Goal: Transaction & Acquisition: Purchase product/service

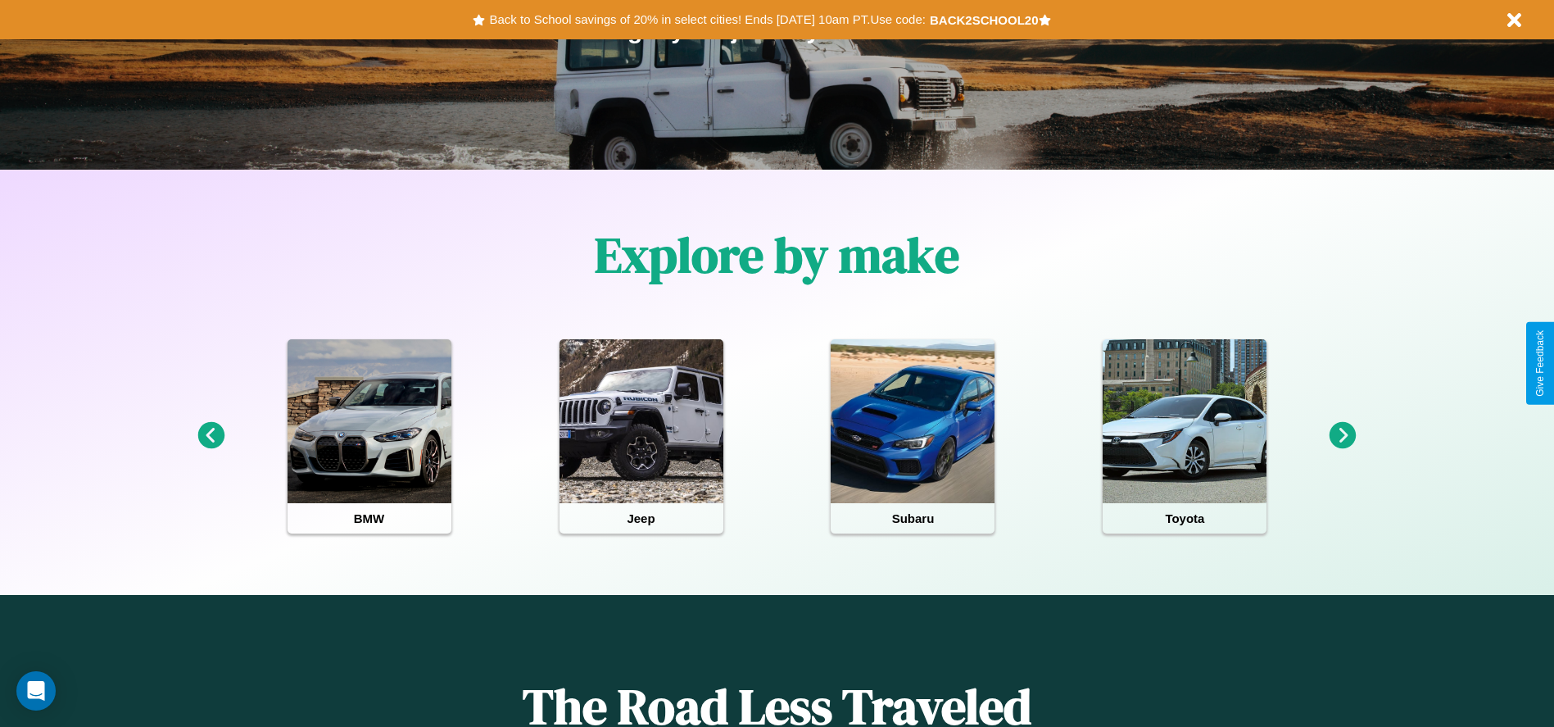
scroll to position [340, 0]
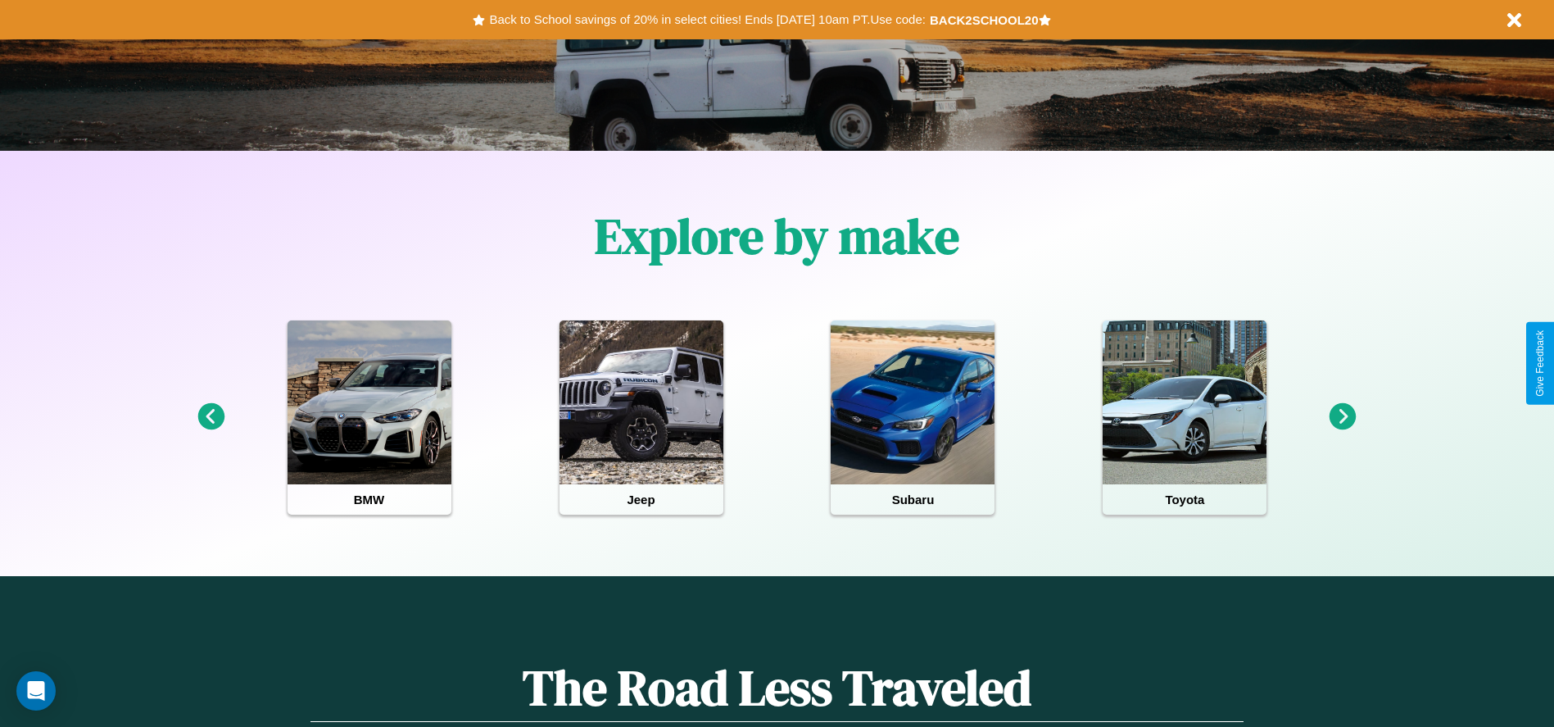
click at [1343, 417] on icon at bounding box center [1343, 416] width 27 height 27
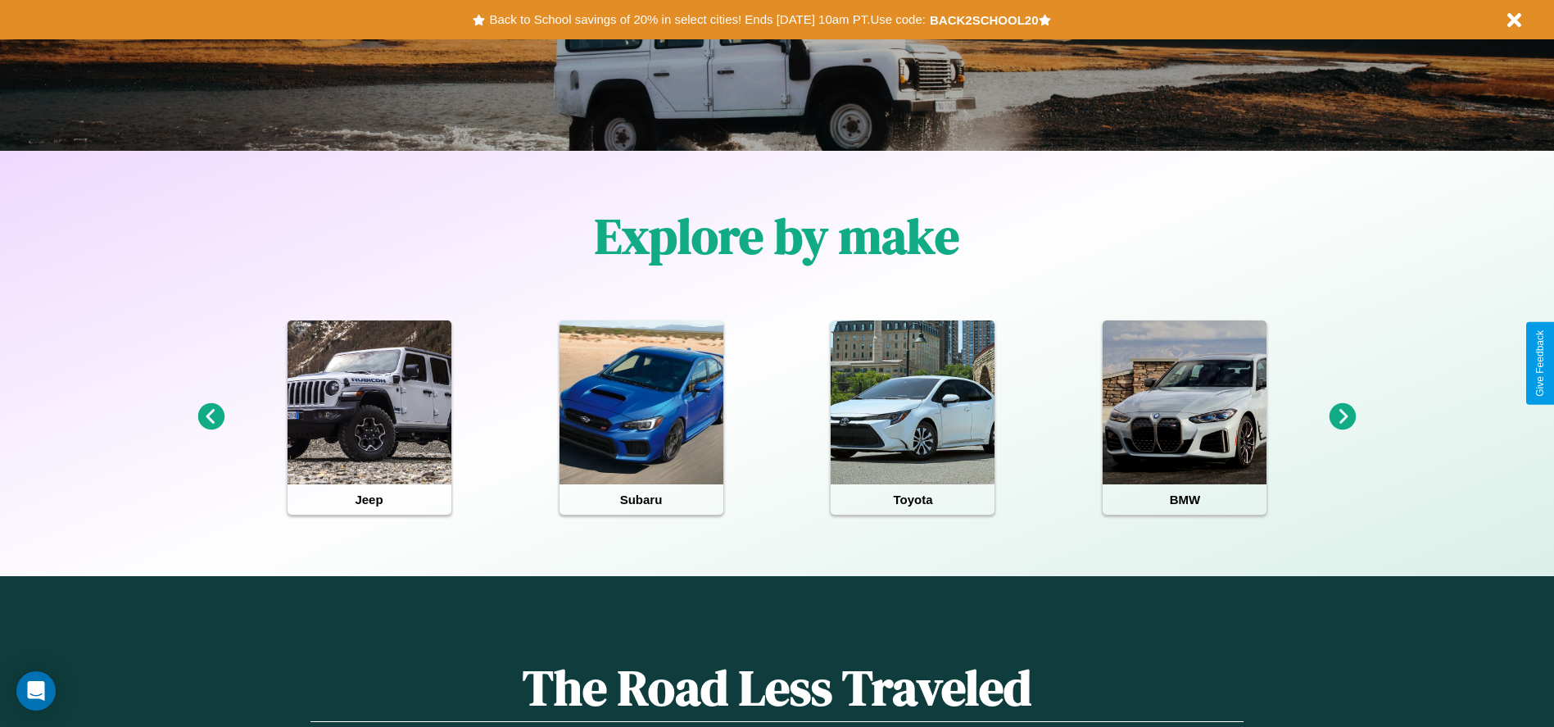
click at [211, 417] on icon at bounding box center [210, 416] width 27 height 27
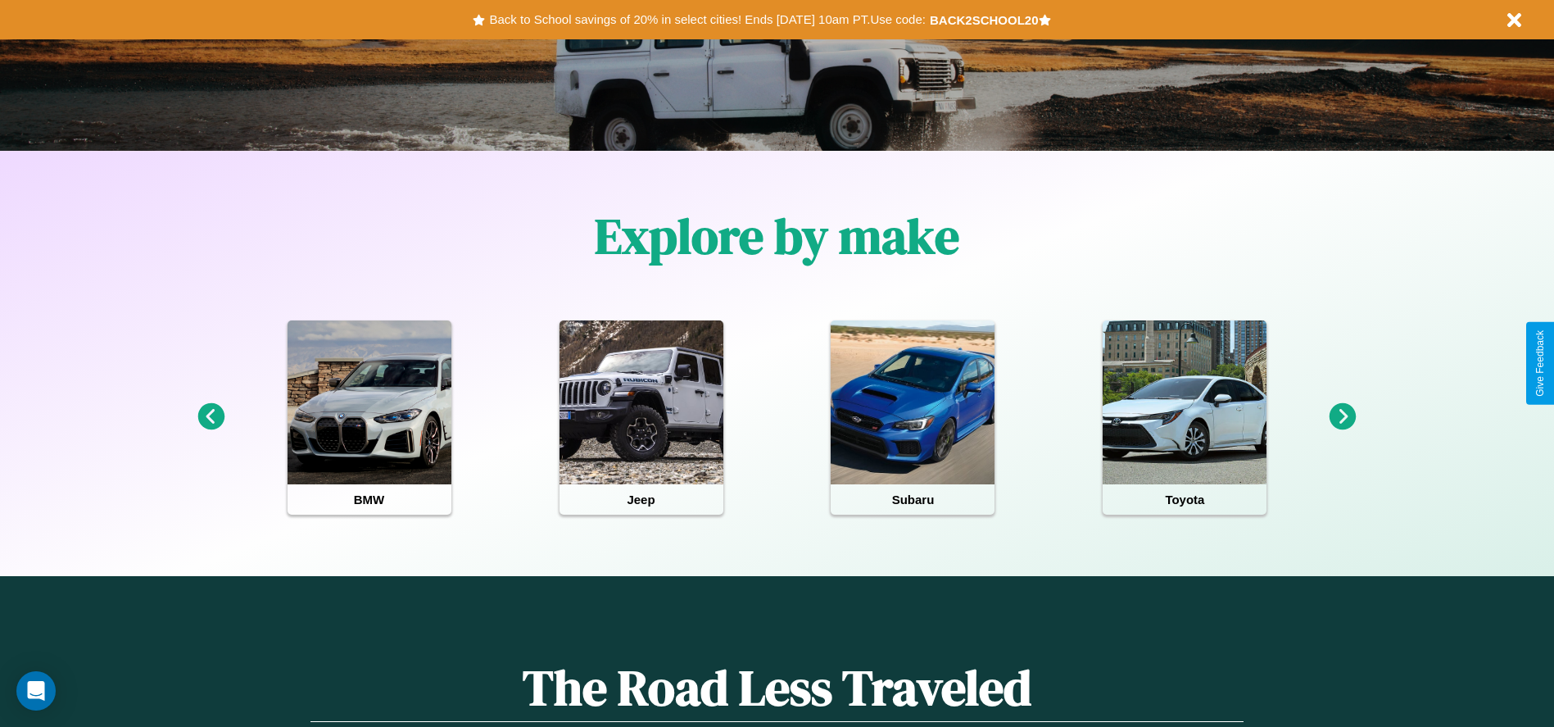
click at [211, 417] on icon at bounding box center [210, 416] width 27 height 27
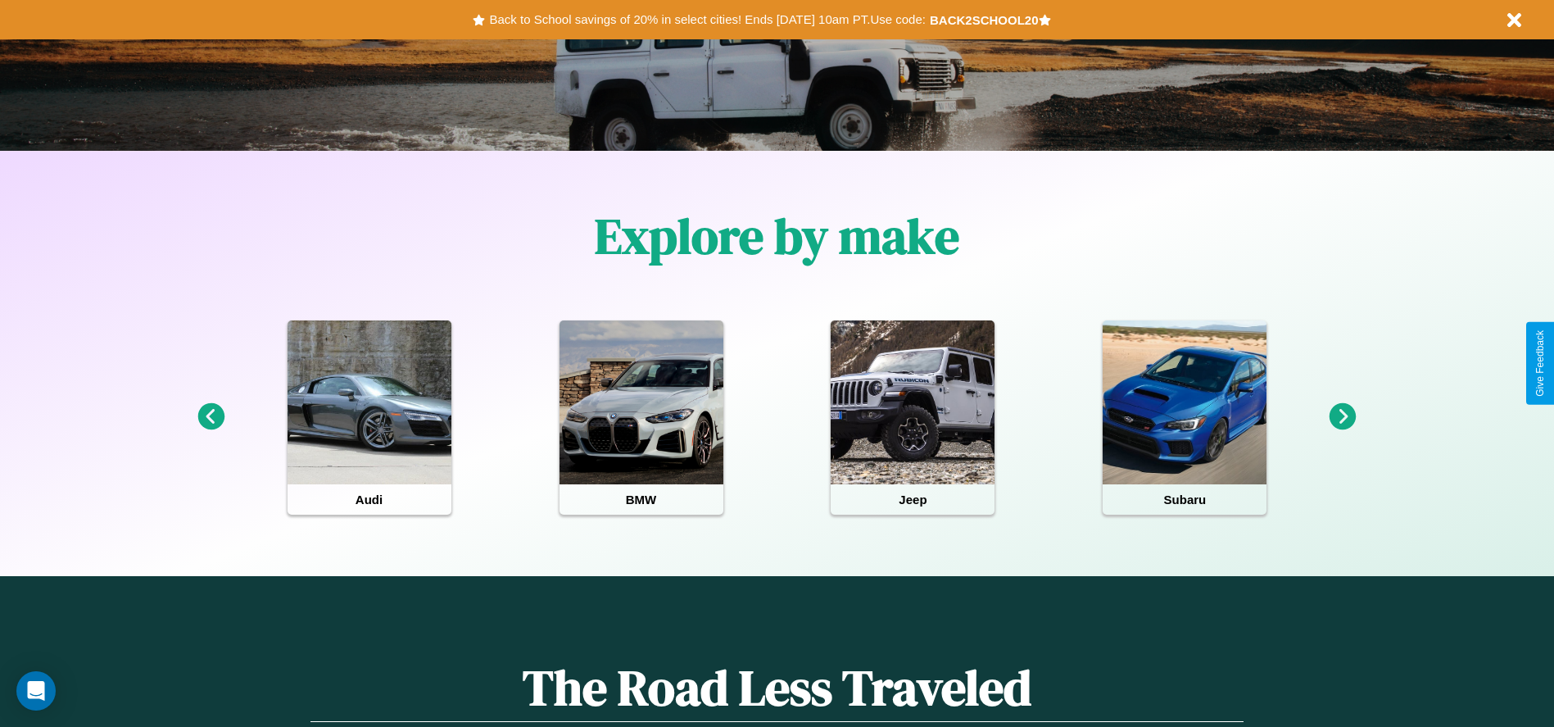
click at [1343, 417] on icon at bounding box center [1343, 416] width 27 height 27
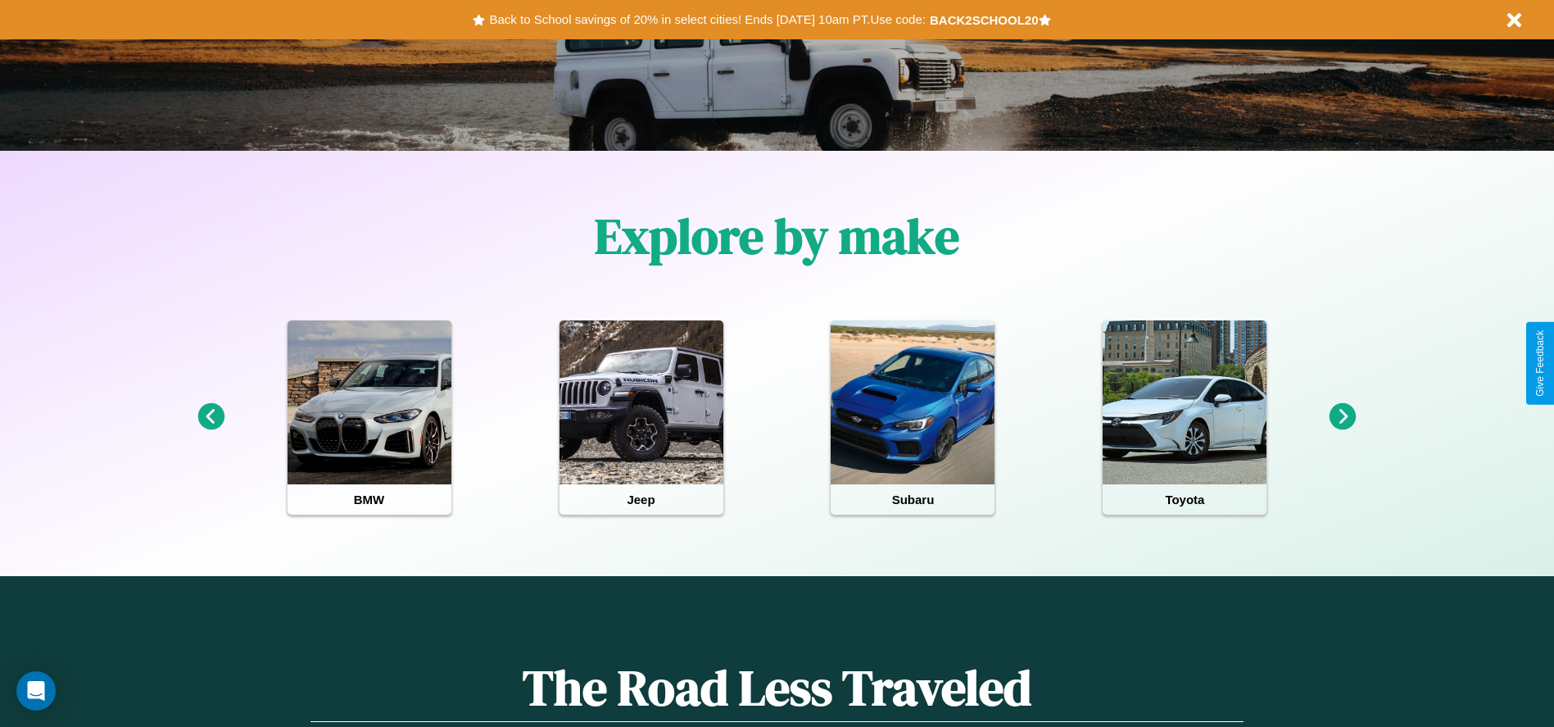
click at [1343, 417] on icon at bounding box center [1343, 416] width 27 height 27
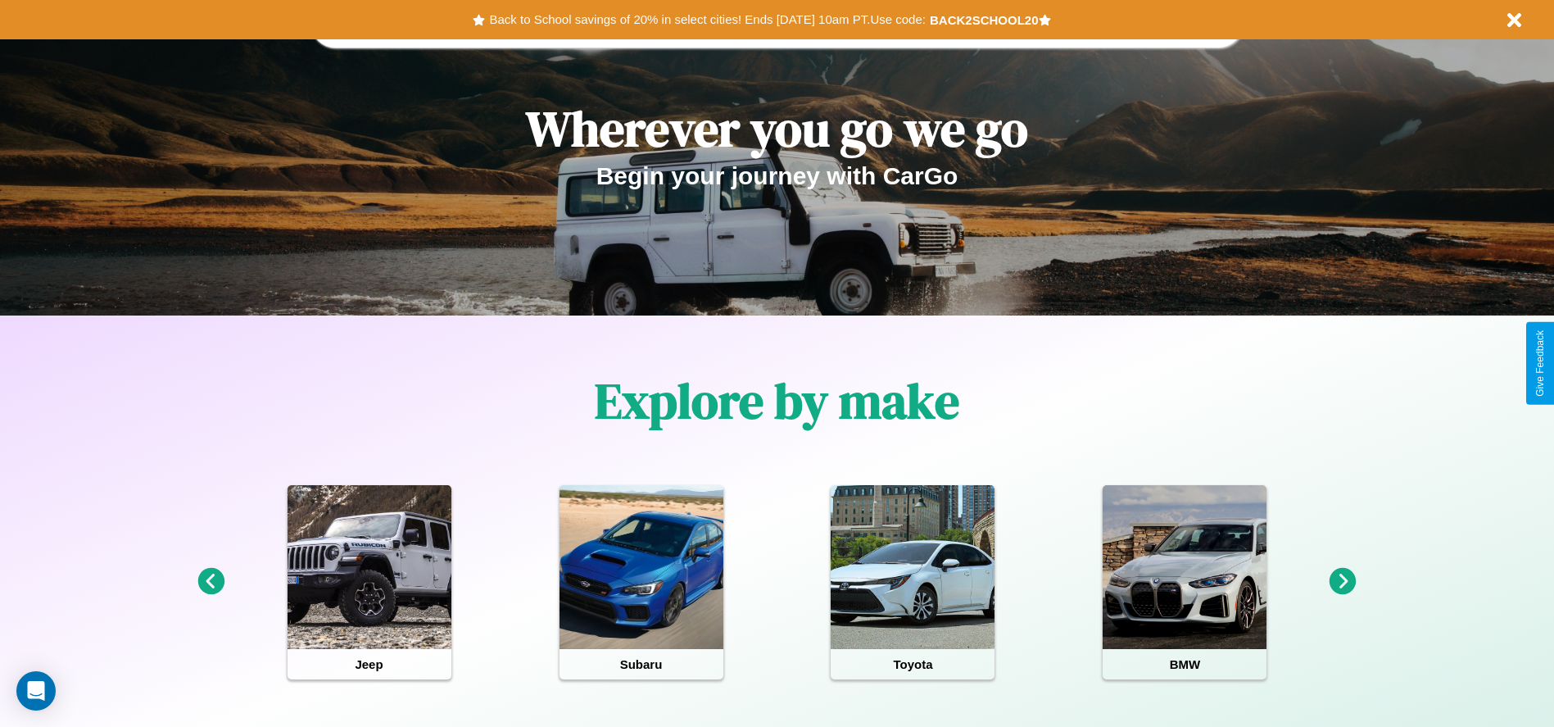
scroll to position [0, 0]
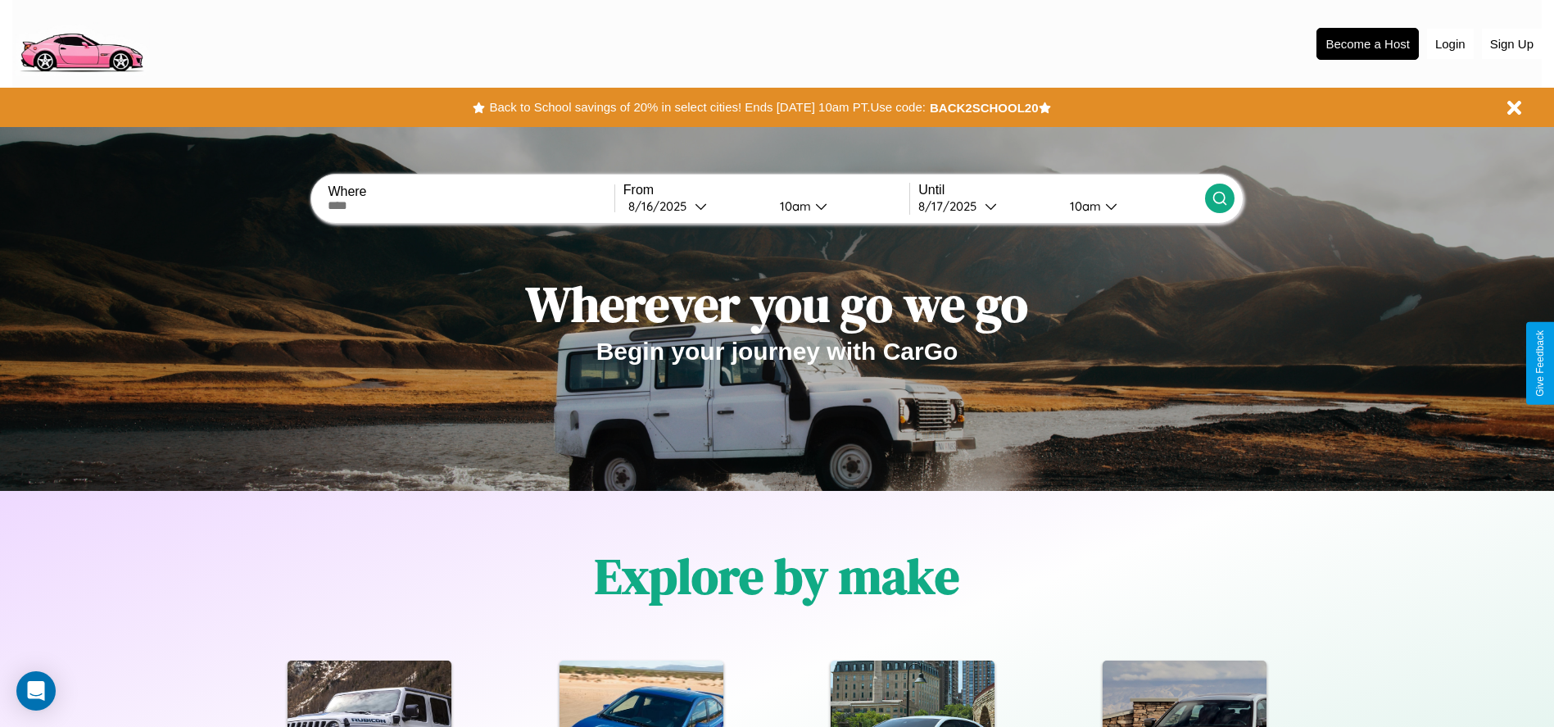
click at [471, 206] on input "text" at bounding box center [471, 205] width 286 height 13
type input "**********"
click at [695, 206] on div "8 / 16 / 2025" at bounding box center [661, 206] width 66 height 16
select select "*"
select select "****"
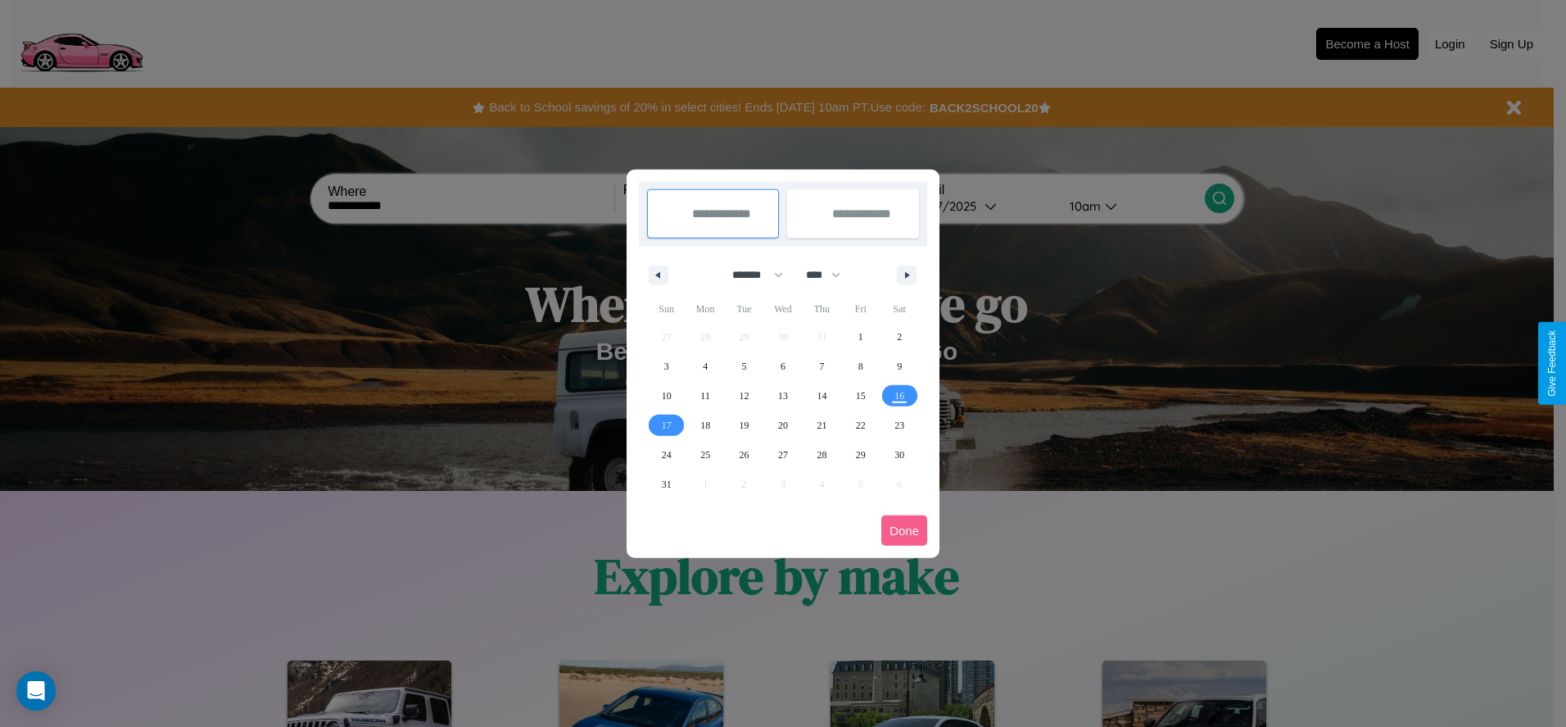
click at [750, 274] on select "******* ******** ***** ***** *** **** **** ****** ********* ******* ******** **…" at bounding box center [755, 274] width 70 height 27
select select "*"
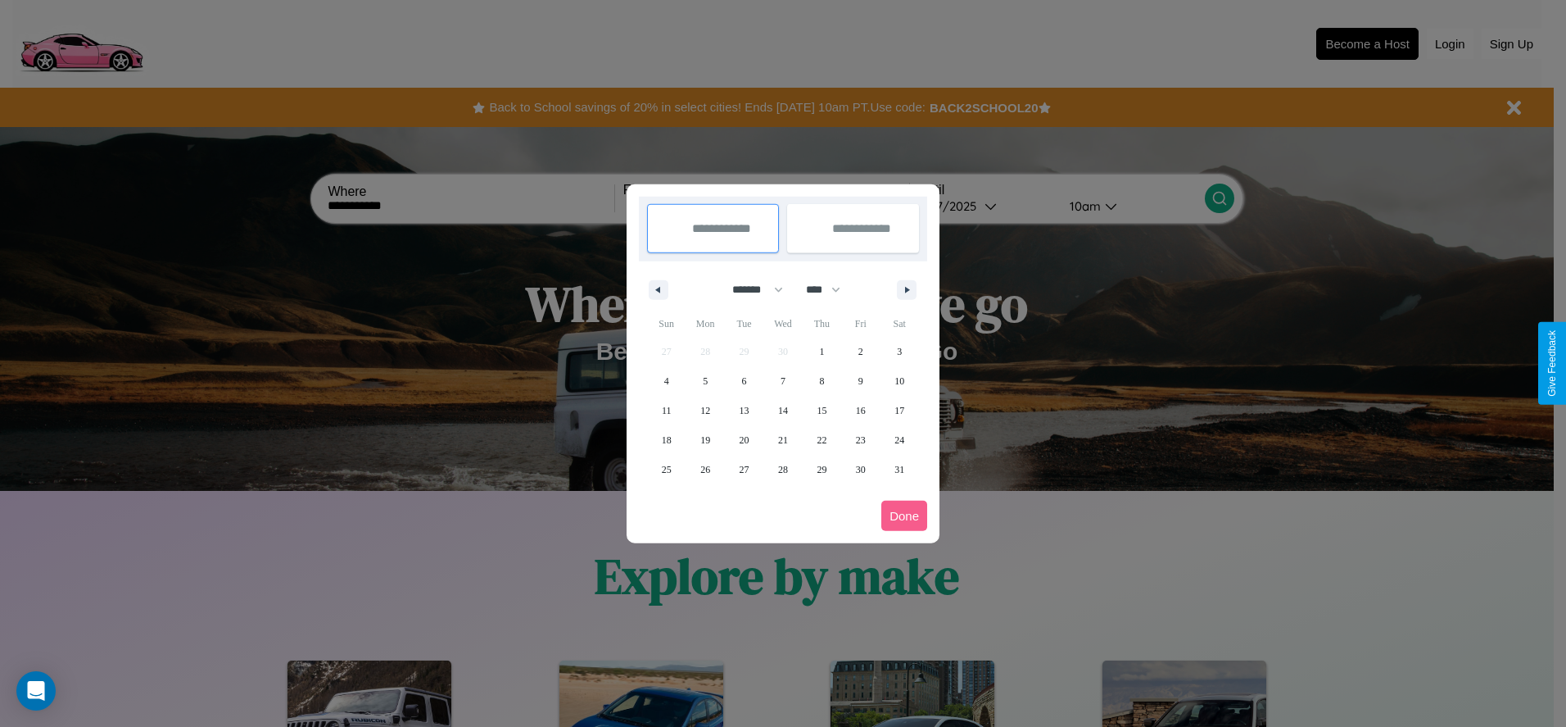
drag, startPoint x: 831, startPoint y: 289, endPoint x: 783, endPoint y: 328, distance: 61.7
click at [831, 289] on select "**** **** **** **** **** **** **** **** **** **** **** **** **** **** **** ****…" at bounding box center [822, 289] width 49 height 27
select select "****"
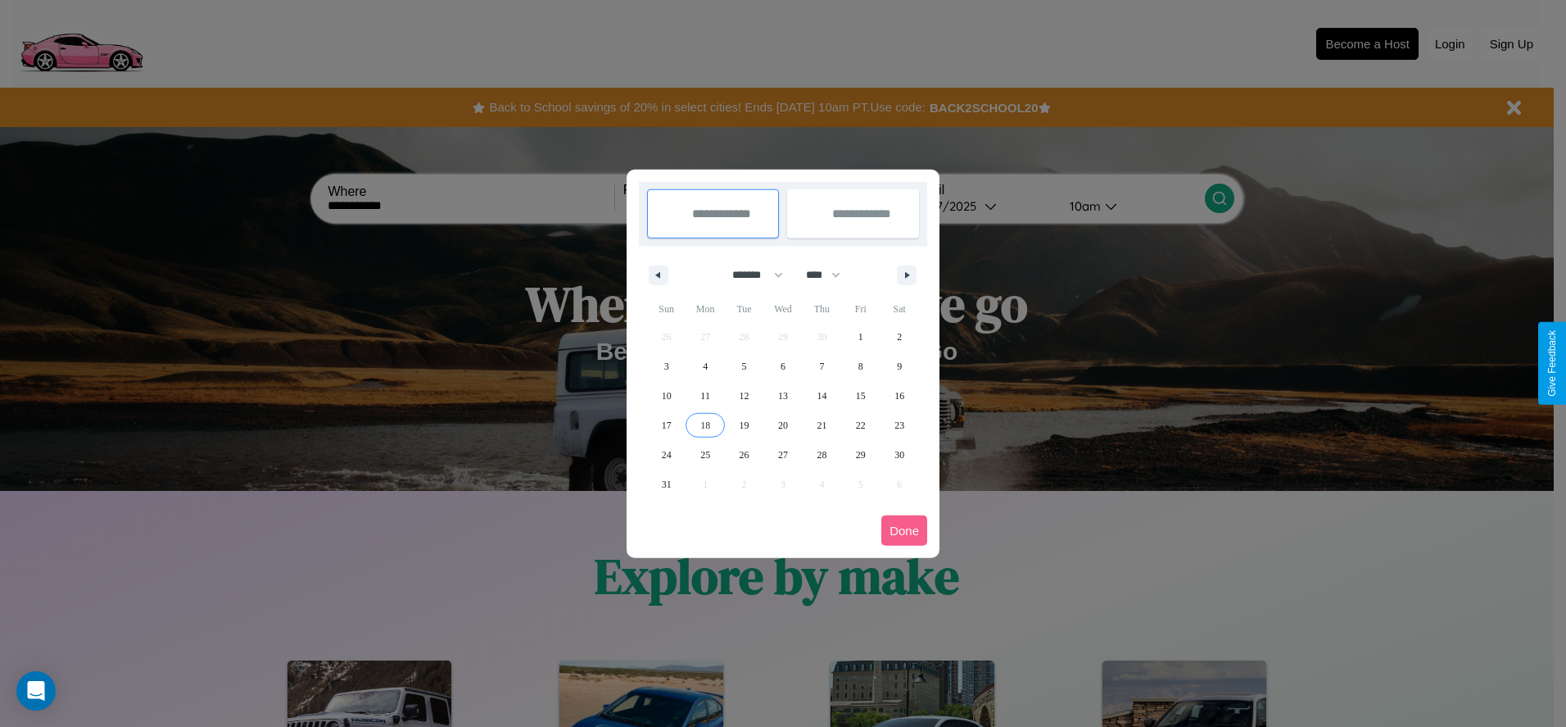
click at [705, 424] on span "18" at bounding box center [705, 424] width 10 height 29
type input "**********"
click at [705, 454] on span "25" at bounding box center [705, 454] width 10 height 29
type input "**********"
click at [904, 530] on button "Done" at bounding box center [904, 530] width 46 height 30
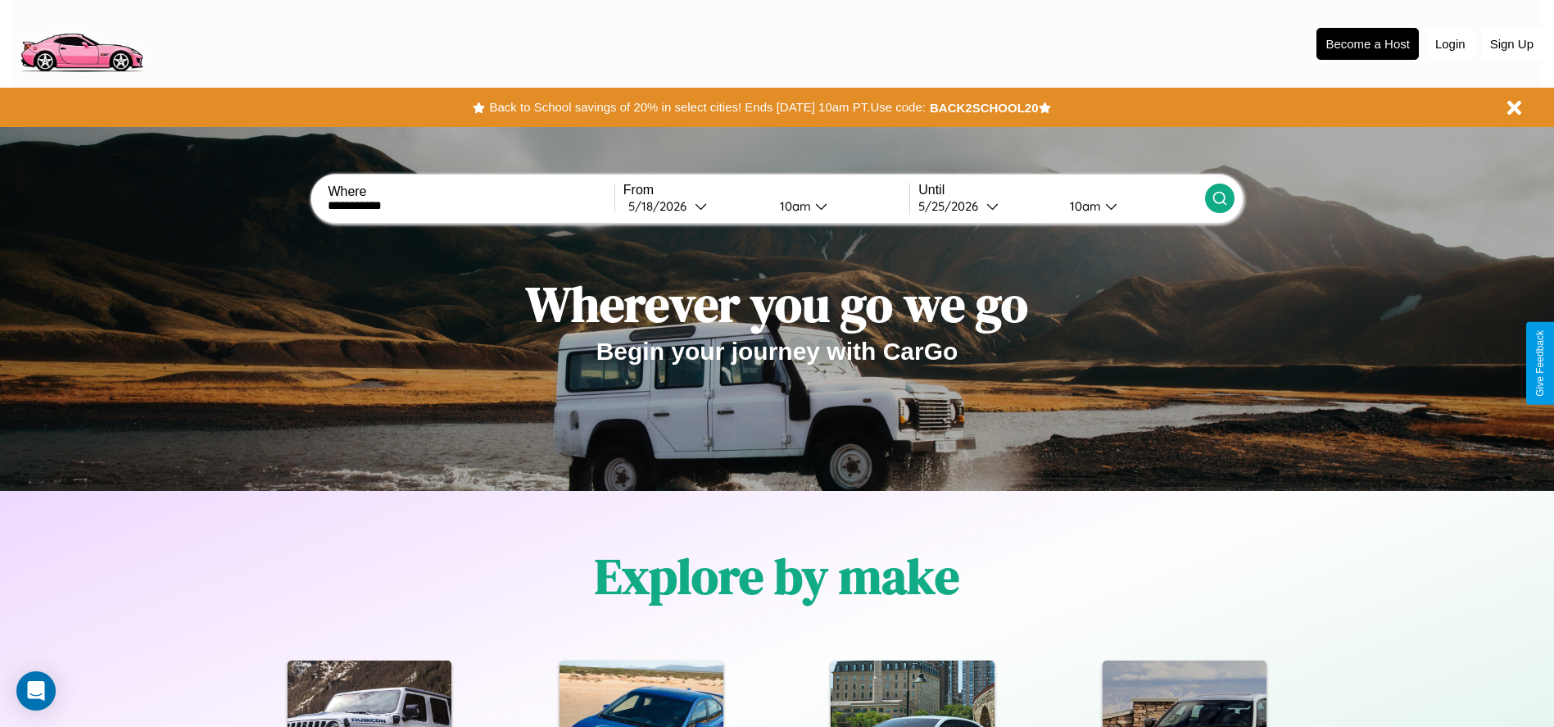
click at [1219, 198] on icon at bounding box center [1220, 198] width 16 height 16
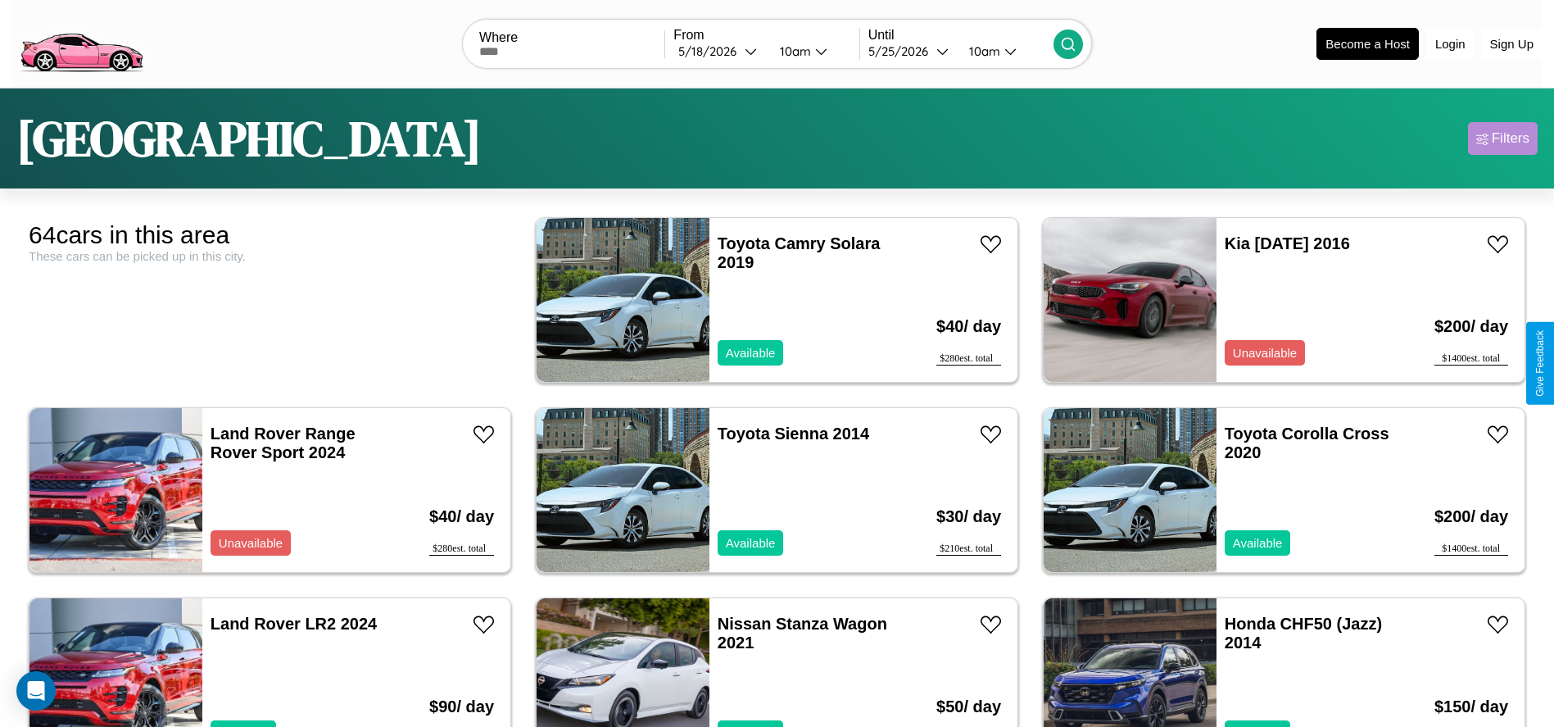
click at [1502, 138] on div "Filters" at bounding box center [1511, 138] width 38 height 16
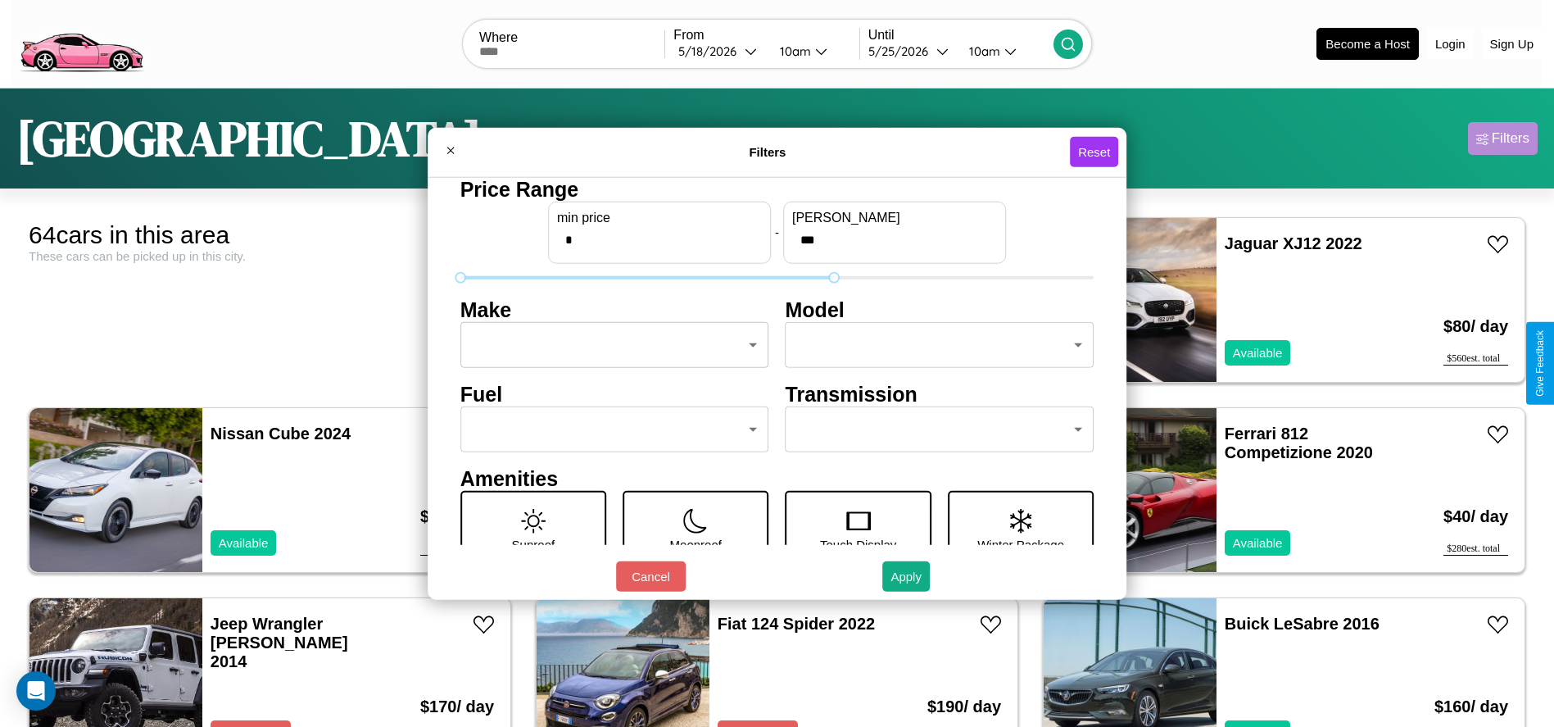
type input "***"
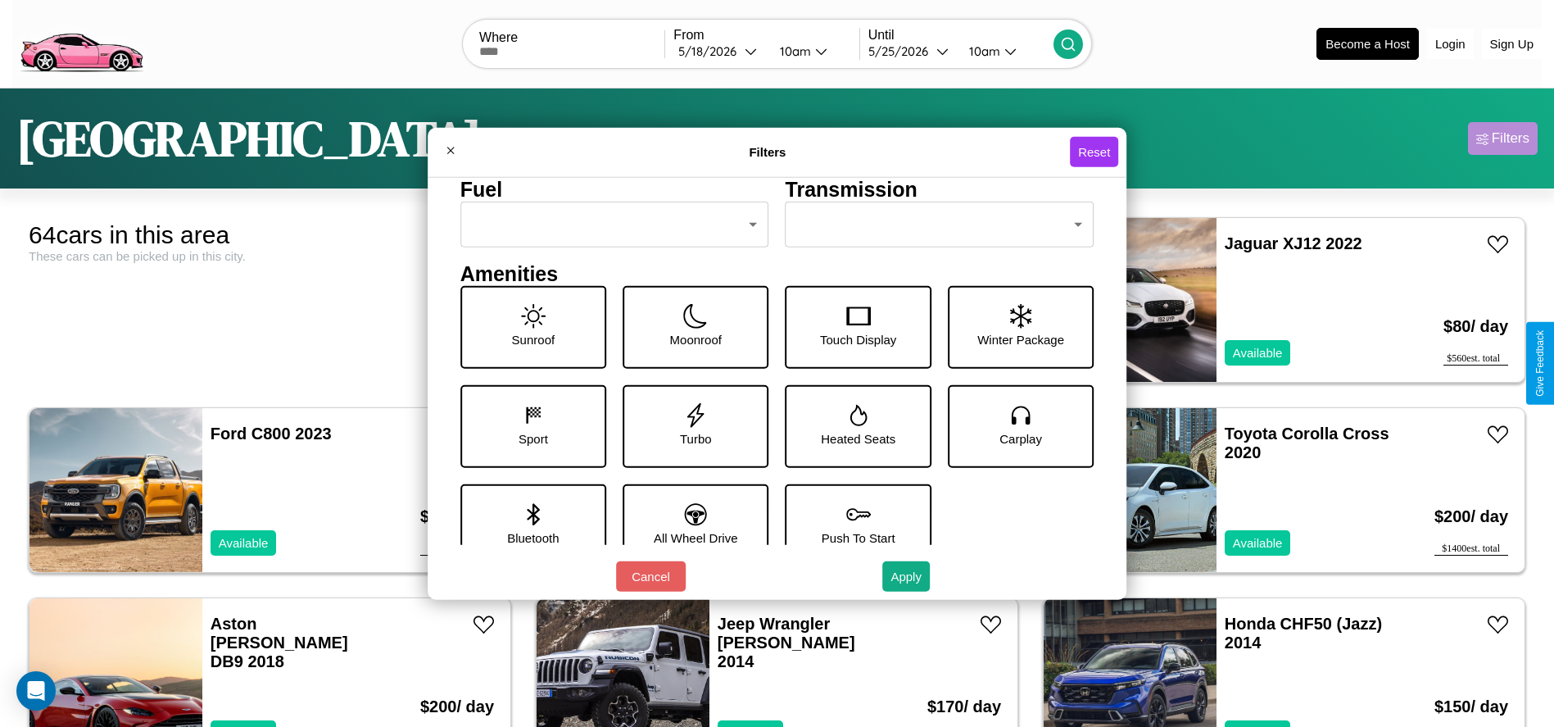
scroll to position [227, 0]
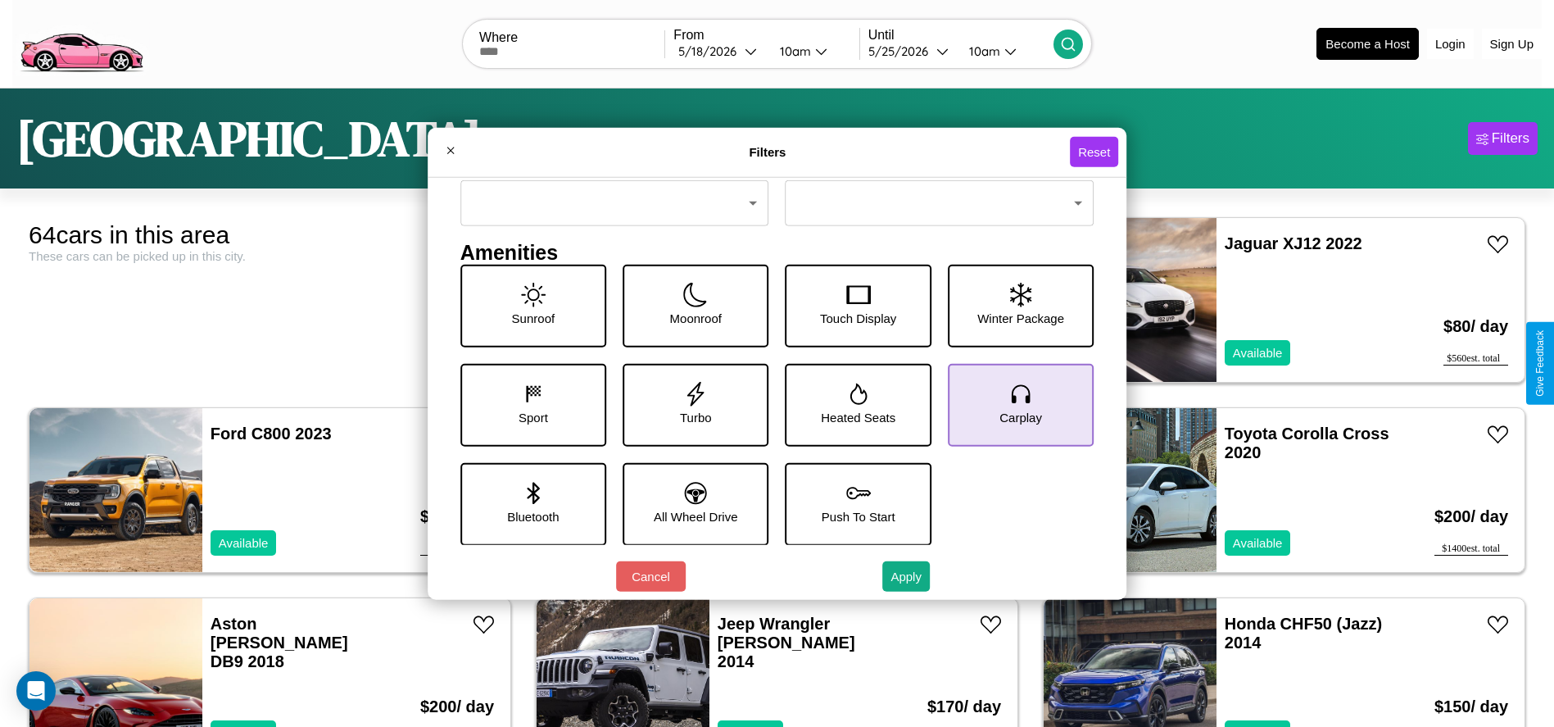
type input "**"
click at [1012, 404] on icon at bounding box center [1020, 393] width 25 height 25
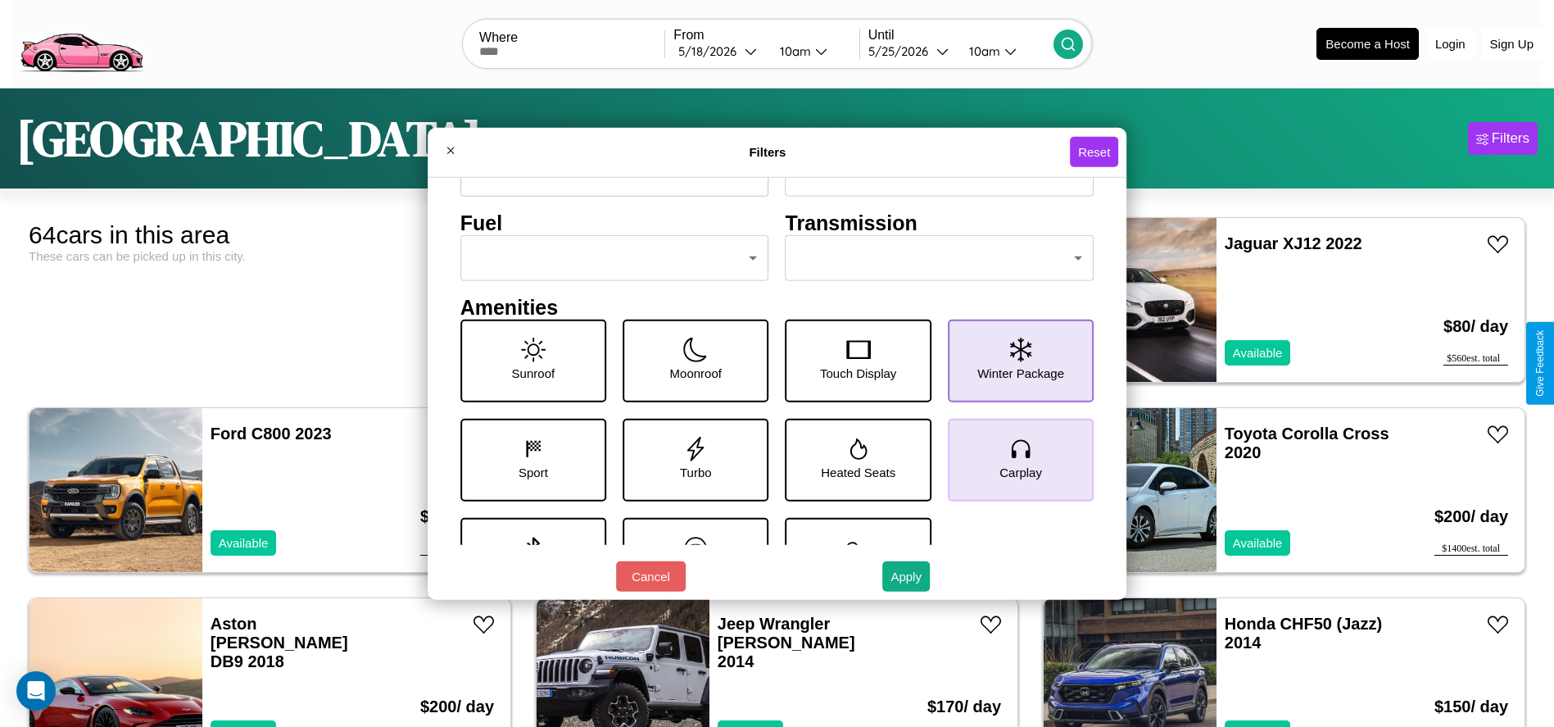
click at [1012, 360] on icon at bounding box center [1020, 349] width 21 height 25
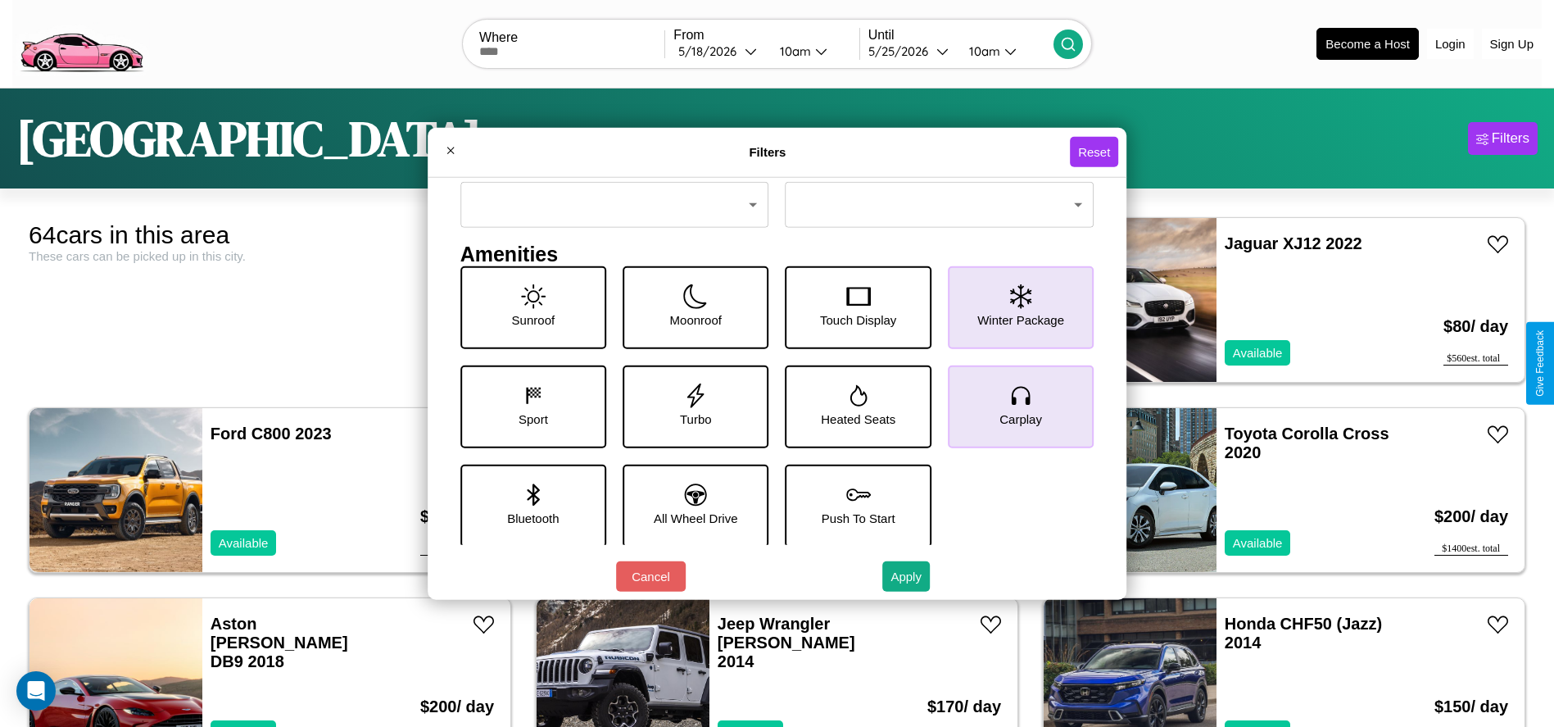
scroll to position [227, 0]
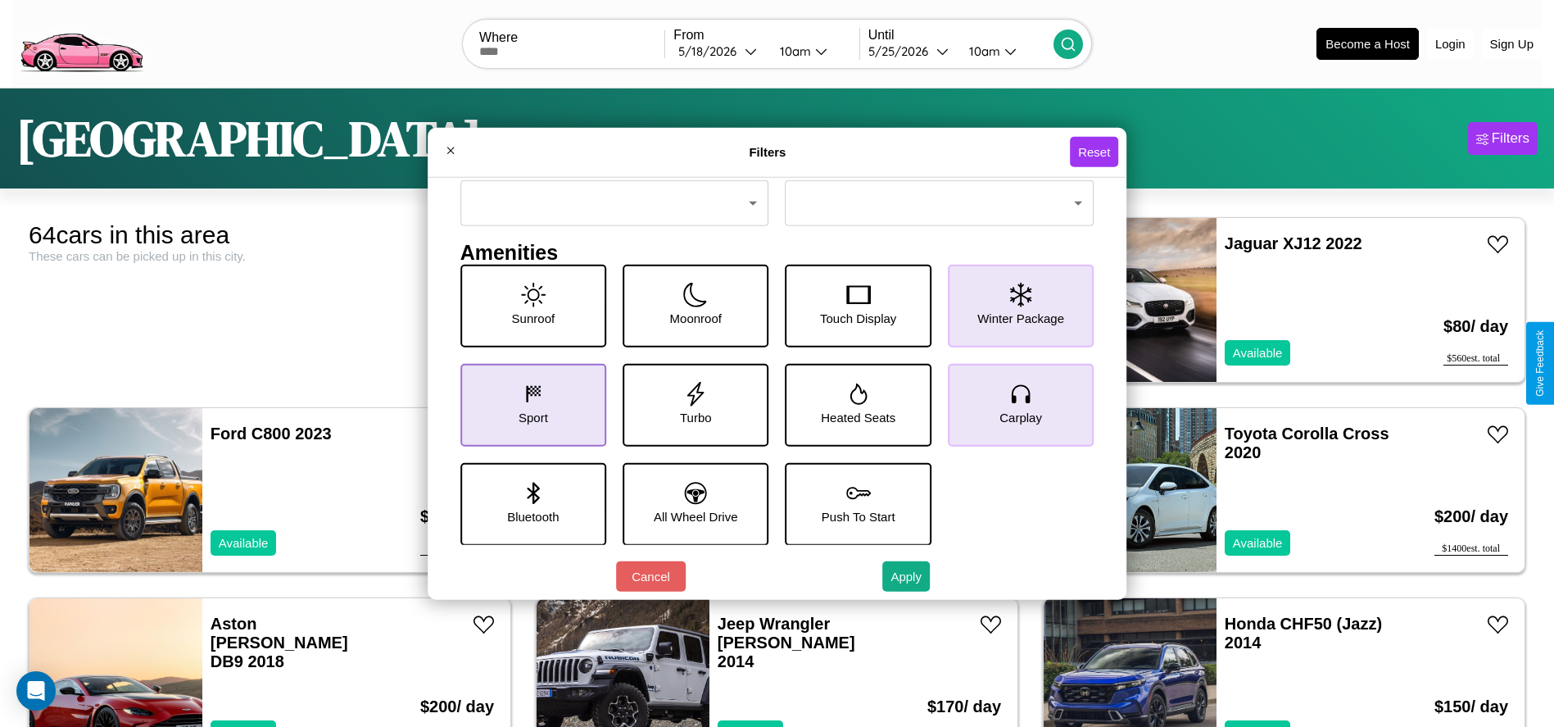
click at [529, 404] on icon at bounding box center [533, 393] width 25 height 25
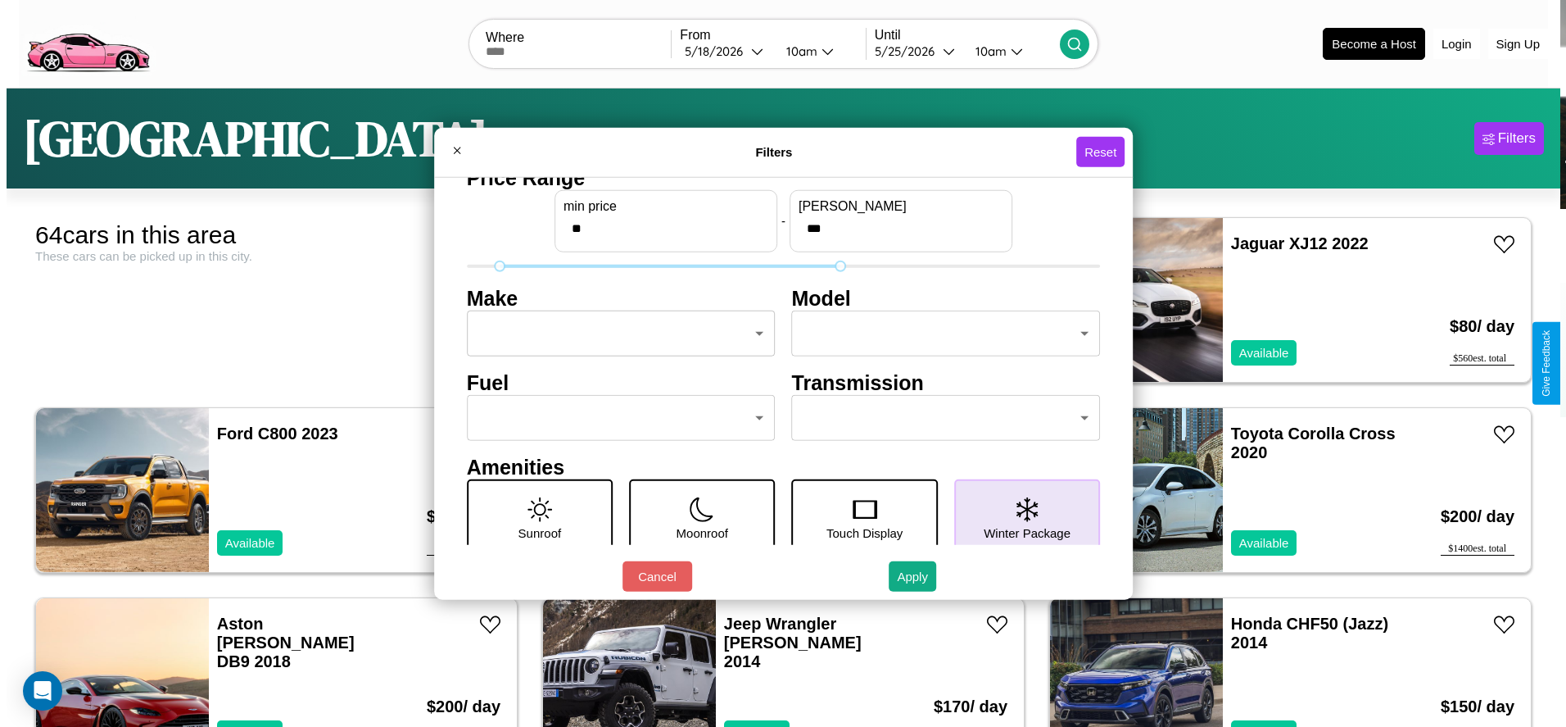
scroll to position [0, 0]
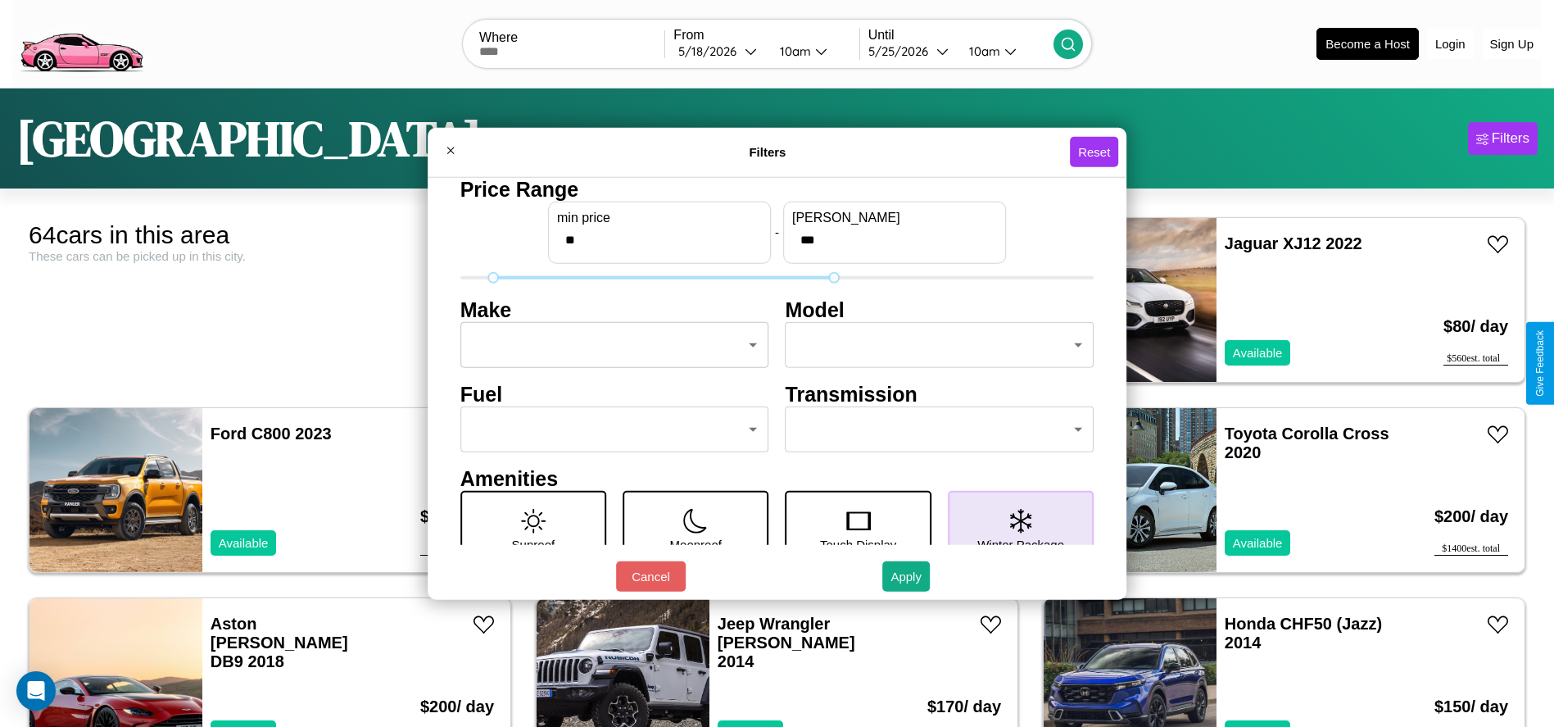
click at [609, 345] on body "CarGo Where From 5 / 18 / 2026 10am Until 5 / 25 / 2026 10am Become a Host Logi…" at bounding box center [777, 414] width 1554 height 828
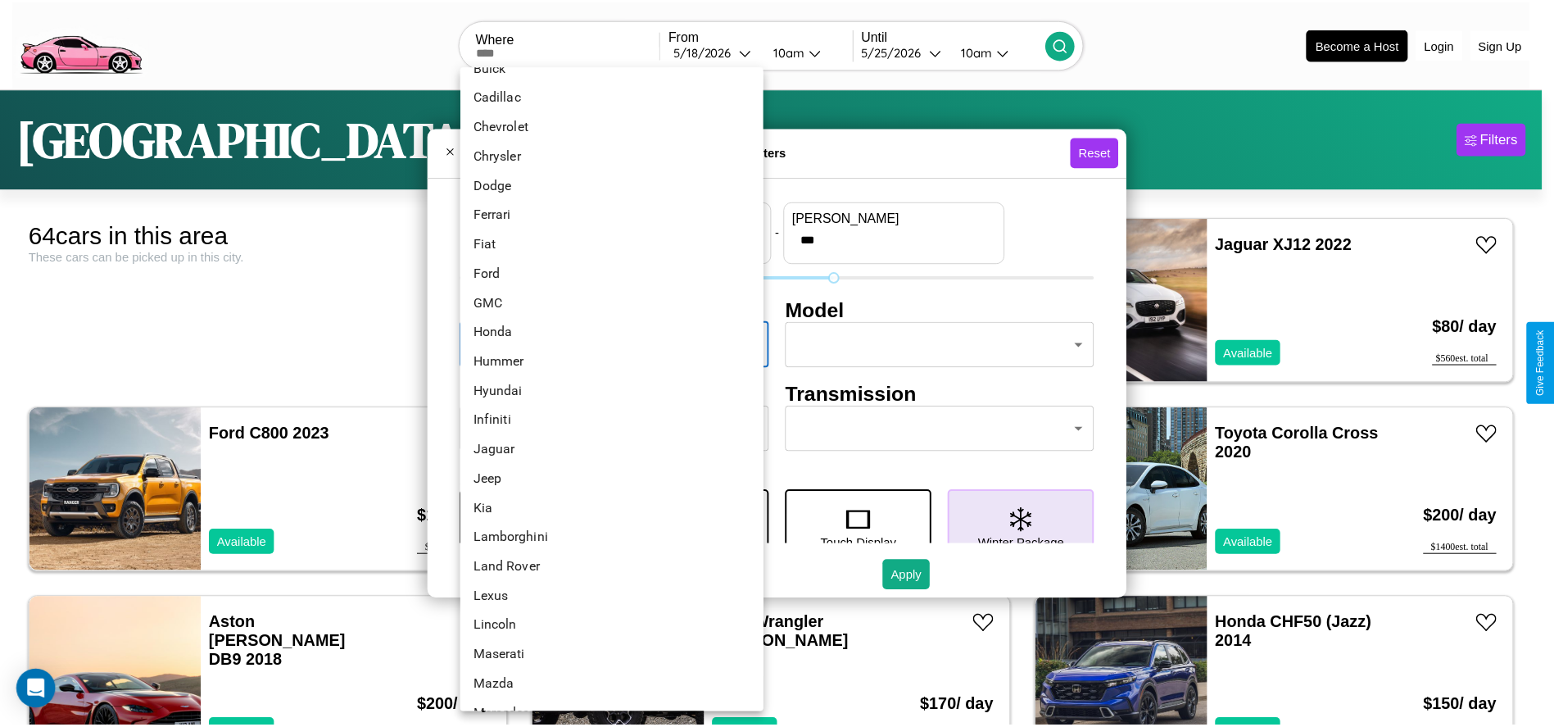
scroll to position [376, 0]
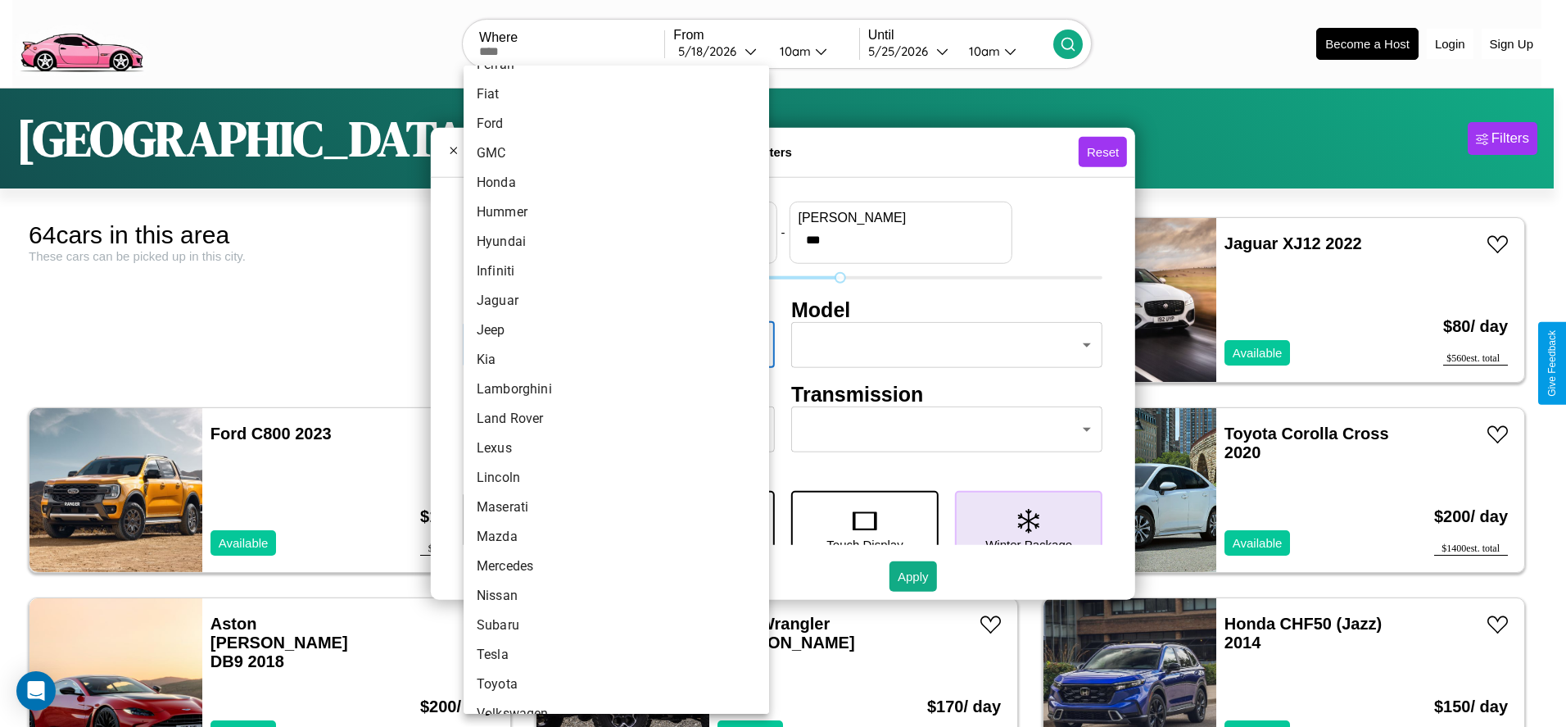
click at [610, 389] on li "Lamborghini" at bounding box center [617, 388] width 306 height 29
type input "**********"
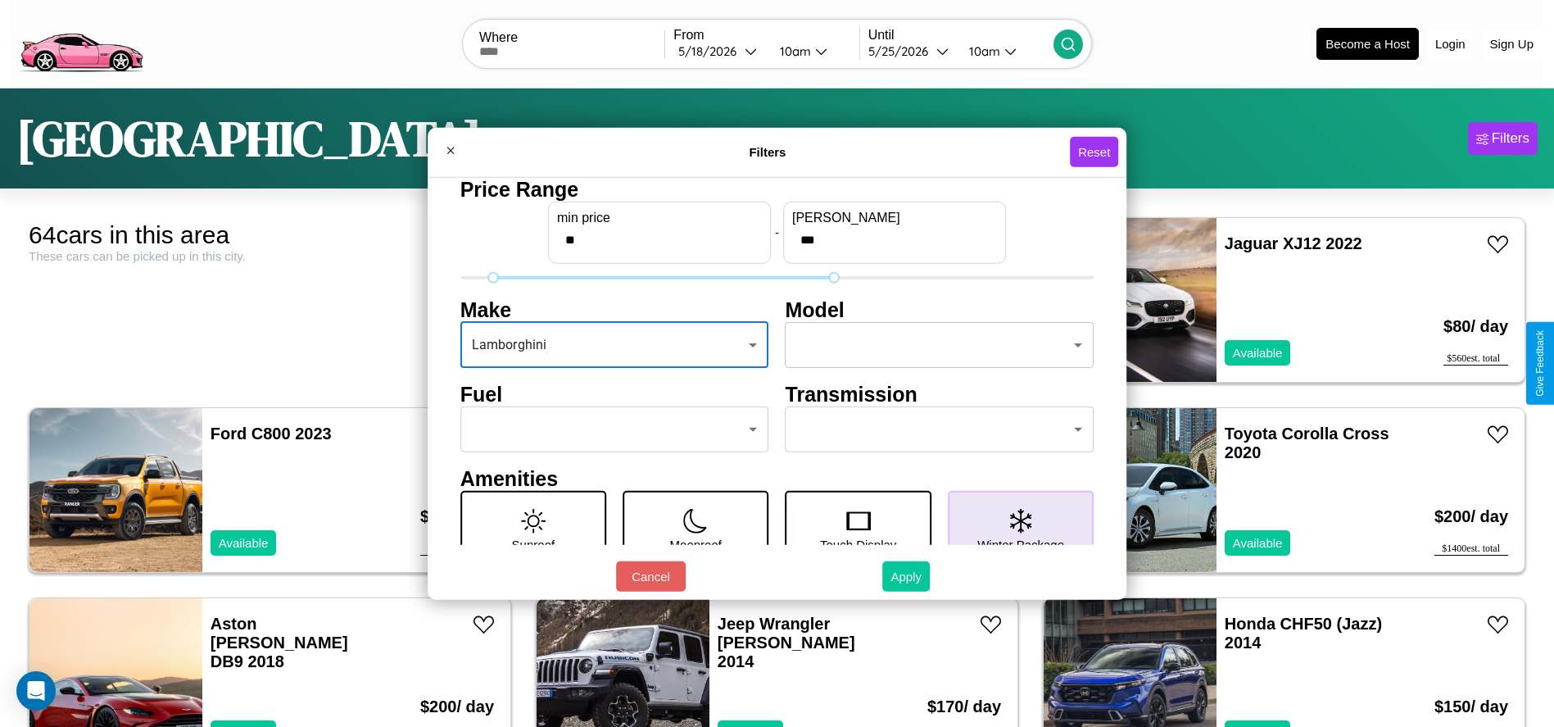
click at [907, 576] on button "Apply" at bounding box center [906, 576] width 48 height 30
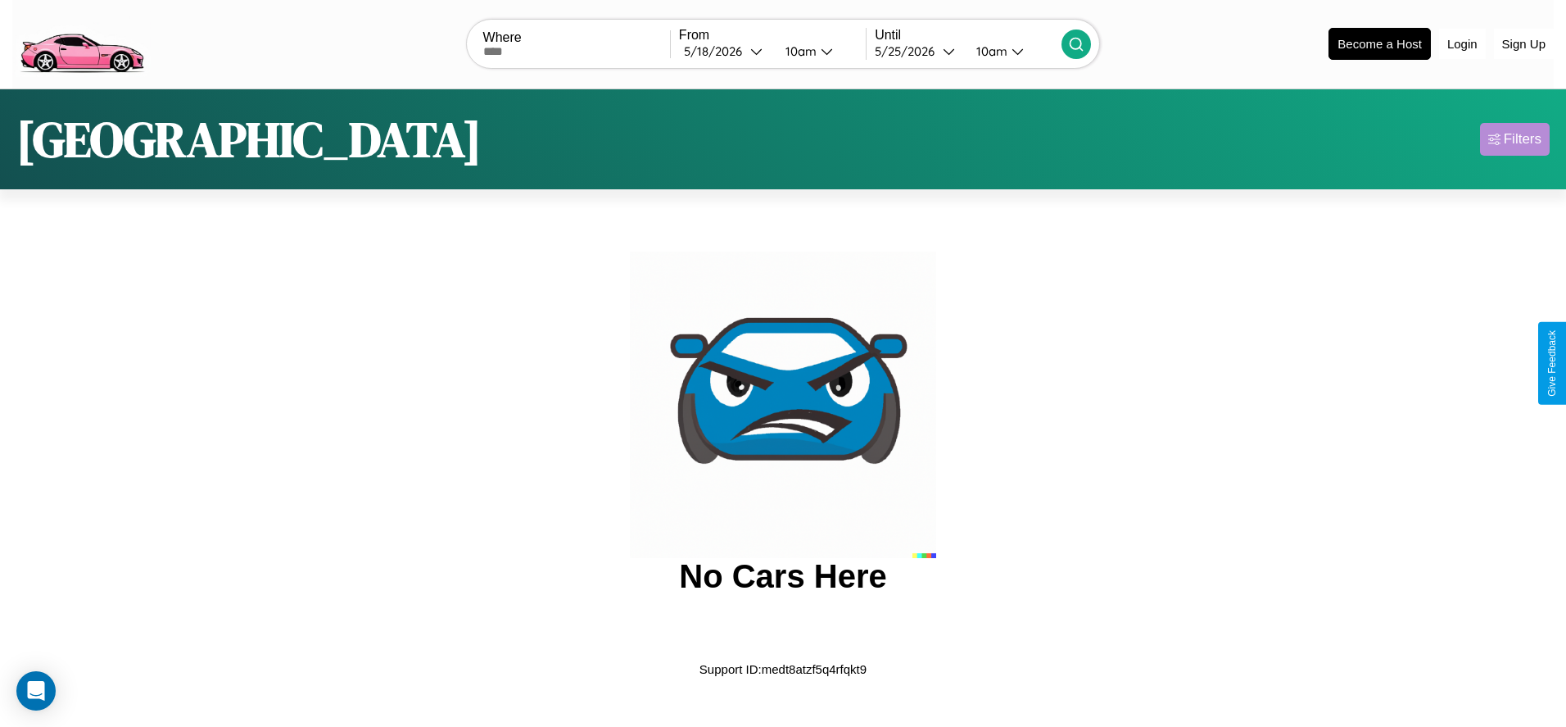
click at [1515, 138] on div "Filters" at bounding box center [1523, 139] width 38 height 16
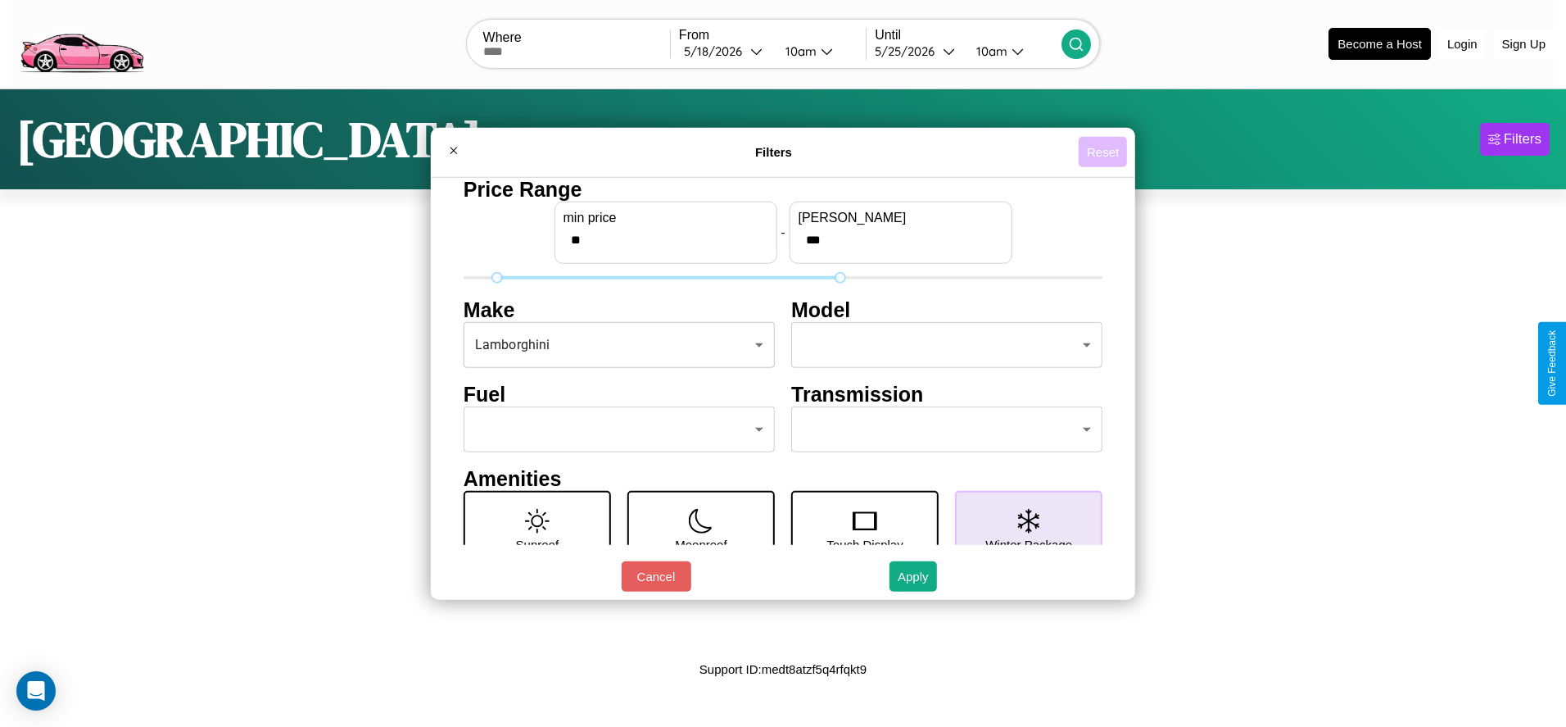
click at [1103, 152] on button "Reset" at bounding box center [1103, 152] width 48 height 30
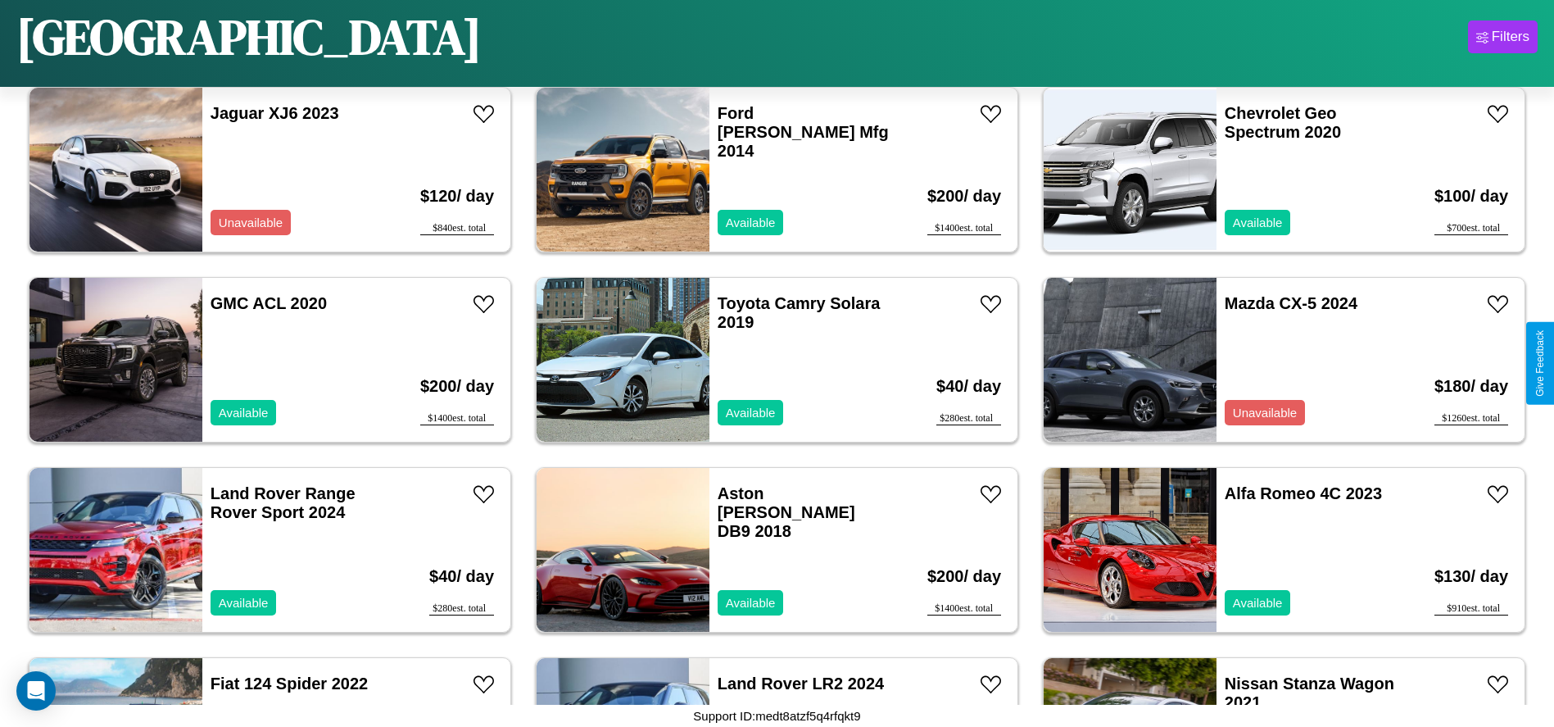
scroll to position [1323, 0]
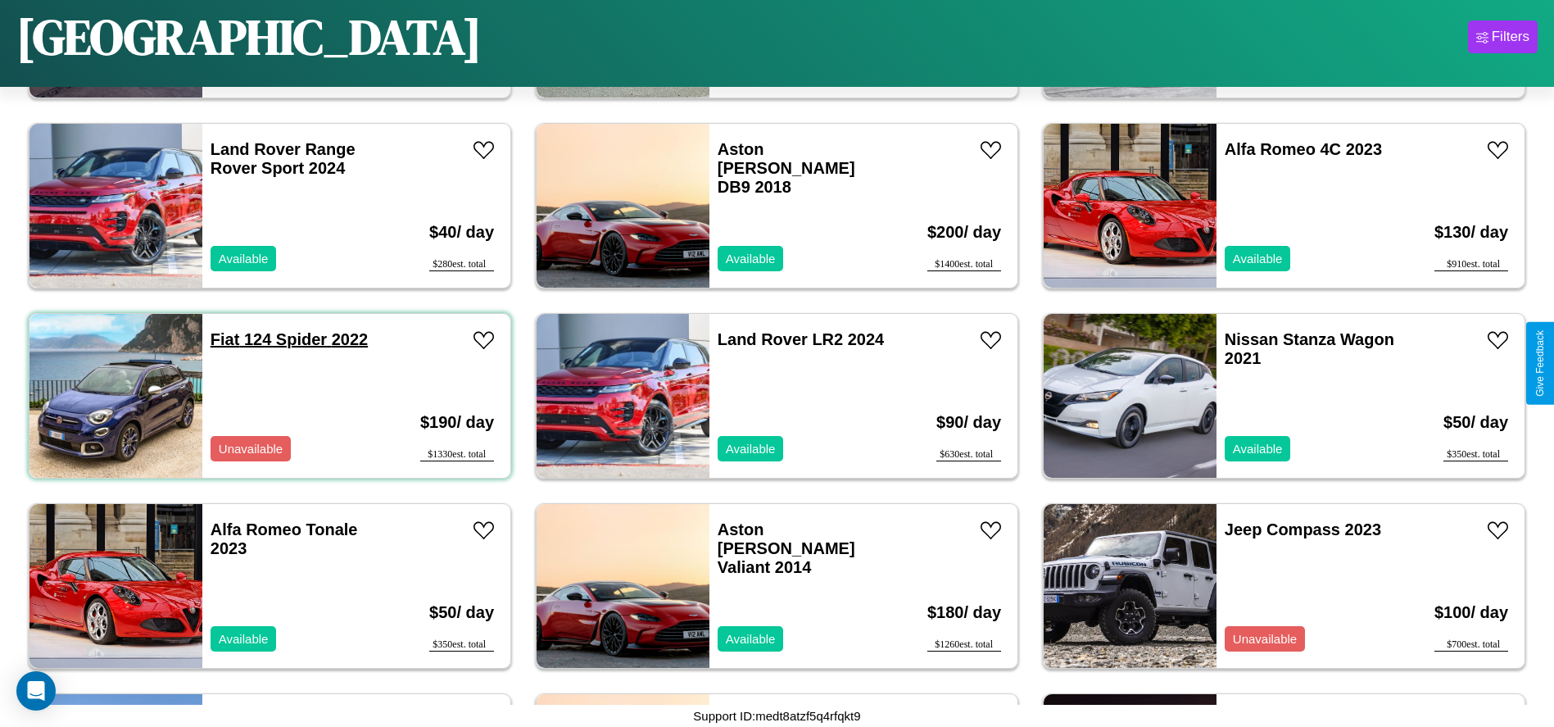
click at [223, 339] on link "Fiat 124 Spider 2022" at bounding box center [289, 339] width 157 height 18
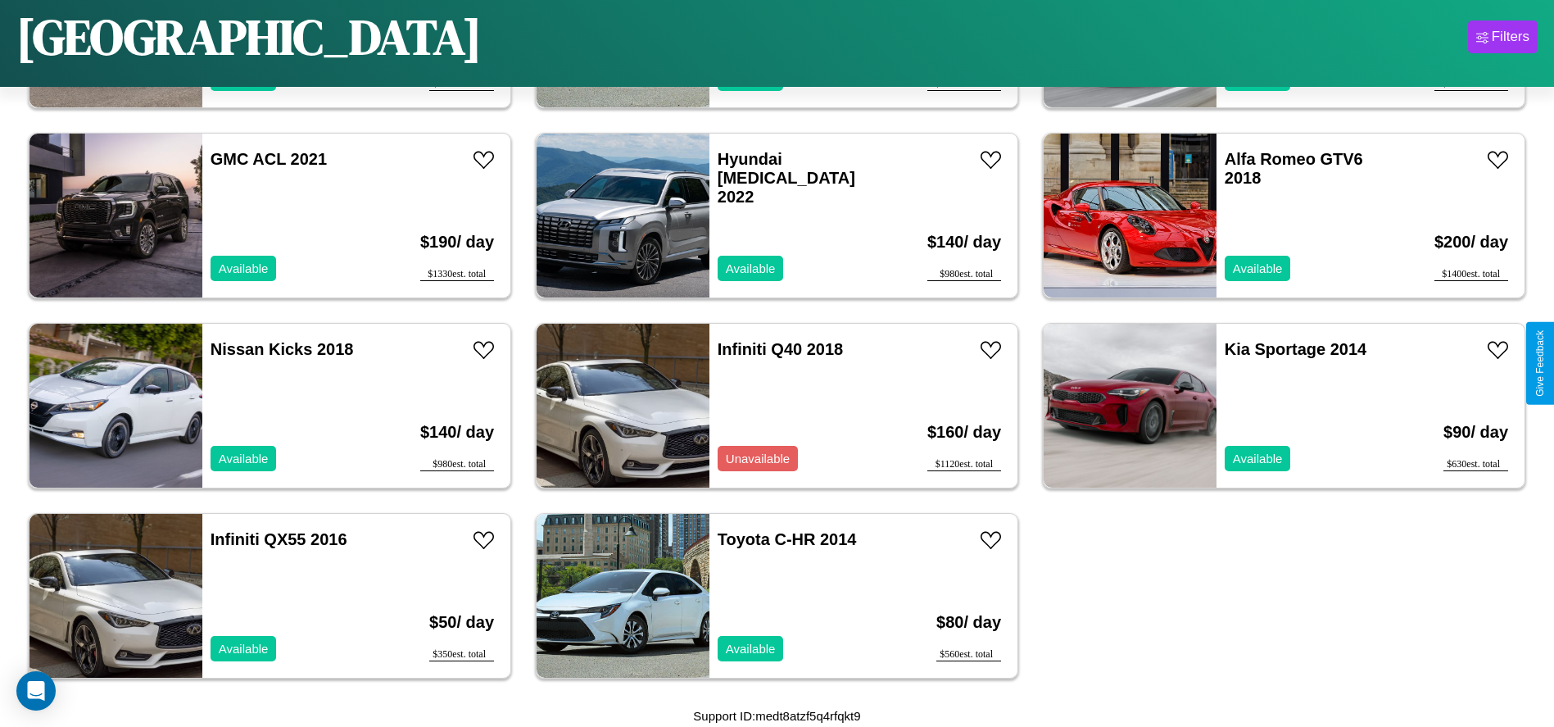
scroll to position [3596, 0]
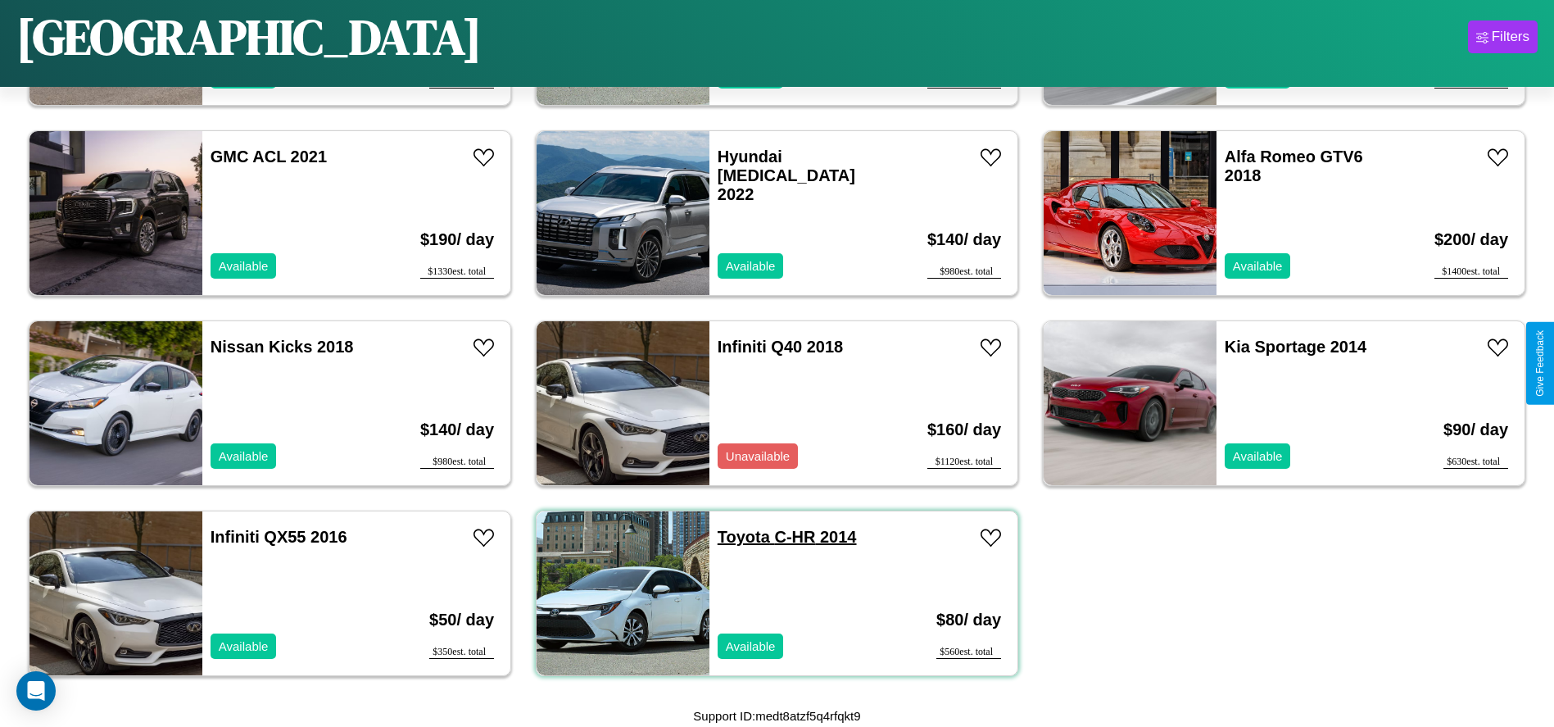
click at [737, 537] on link "Toyota C-HR 2014" at bounding box center [787, 537] width 139 height 18
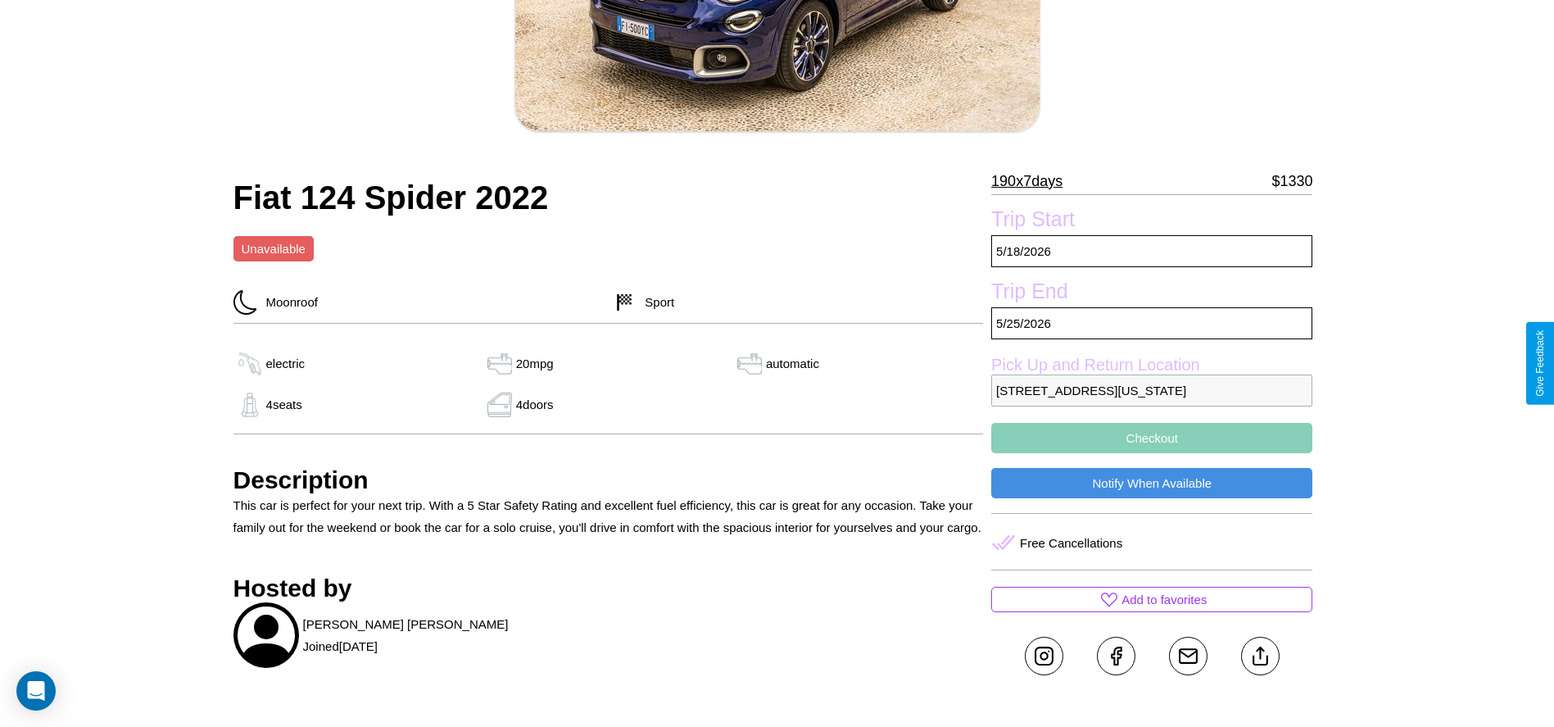
scroll to position [388, 0]
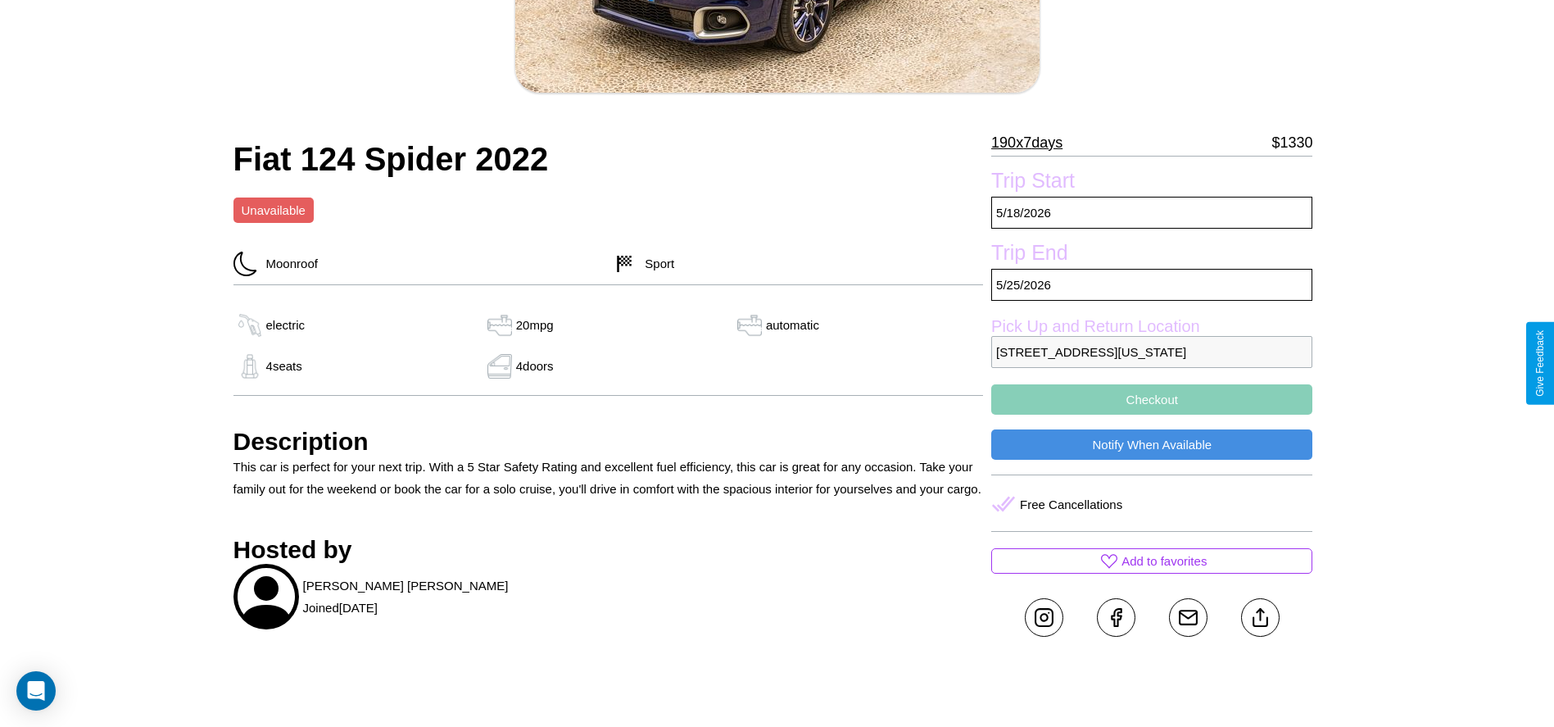
click at [1152, 363] on p "8081 Pine Street Los Angeles California 99496 United States" at bounding box center [1151, 352] width 321 height 32
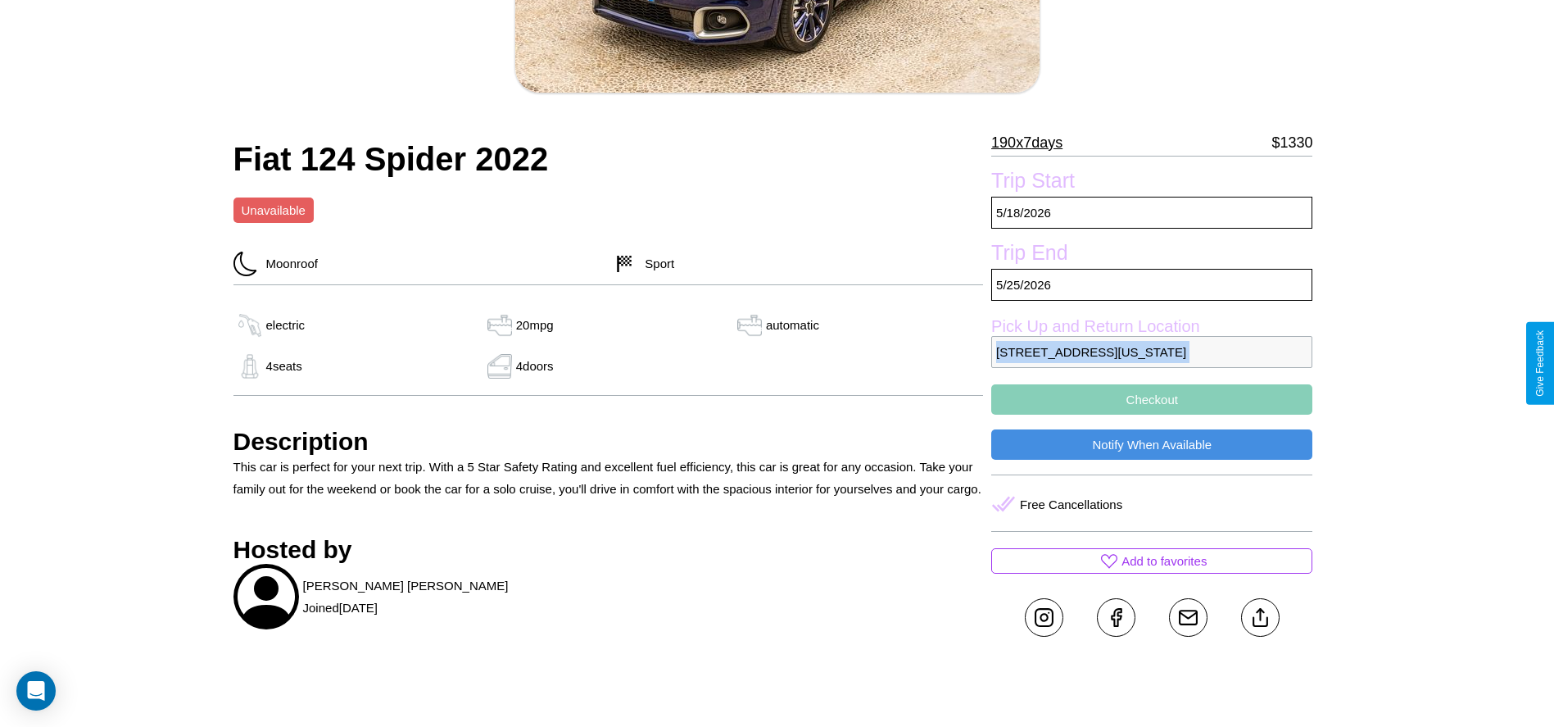
click at [1152, 363] on p "8081 Pine Street Los Angeles California 99496 United States" at bounding box center [1151, 352] width 321 height 32
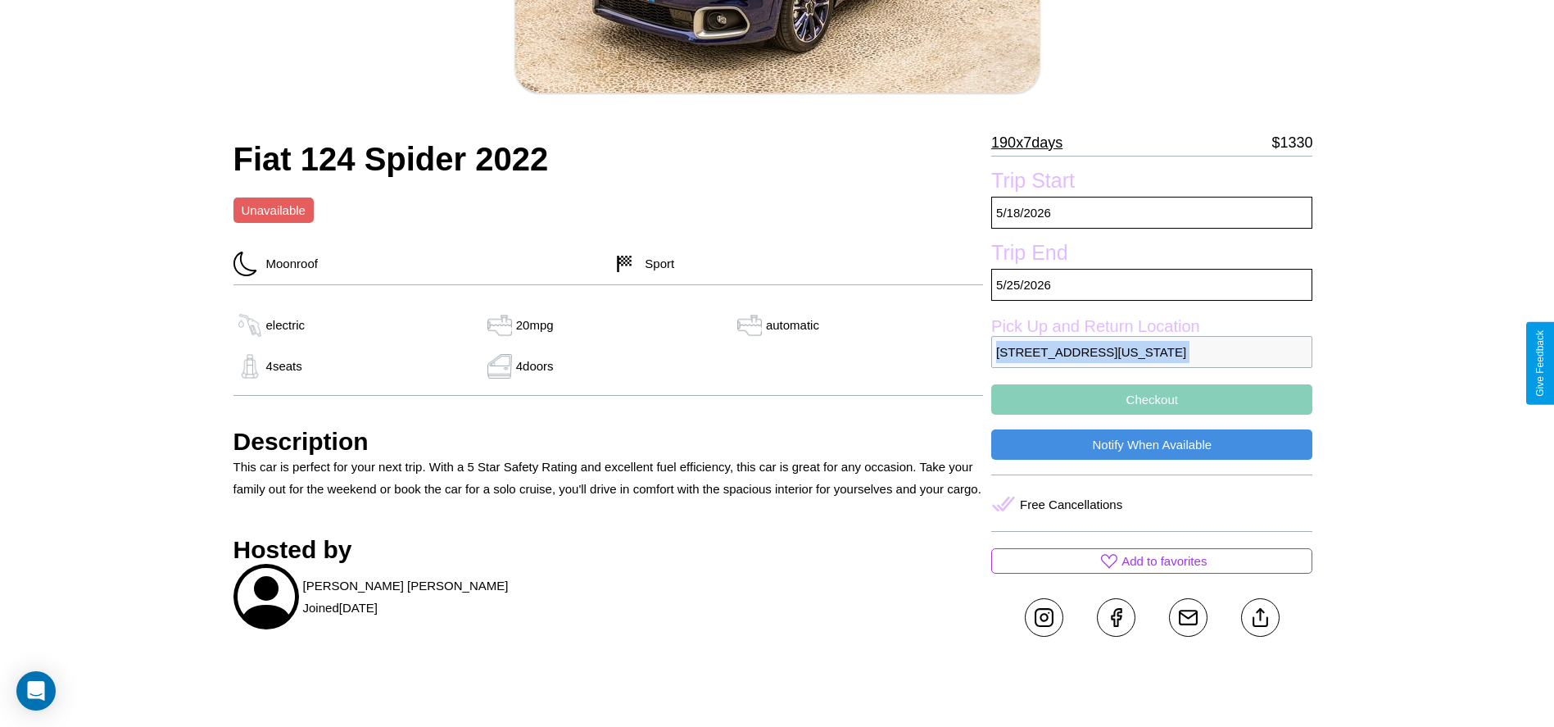
click at [1152, 363] on p "8081 Pine Street Los Angeles California 99496 United States" at bounding box center [1151, 352] width 321 height 32
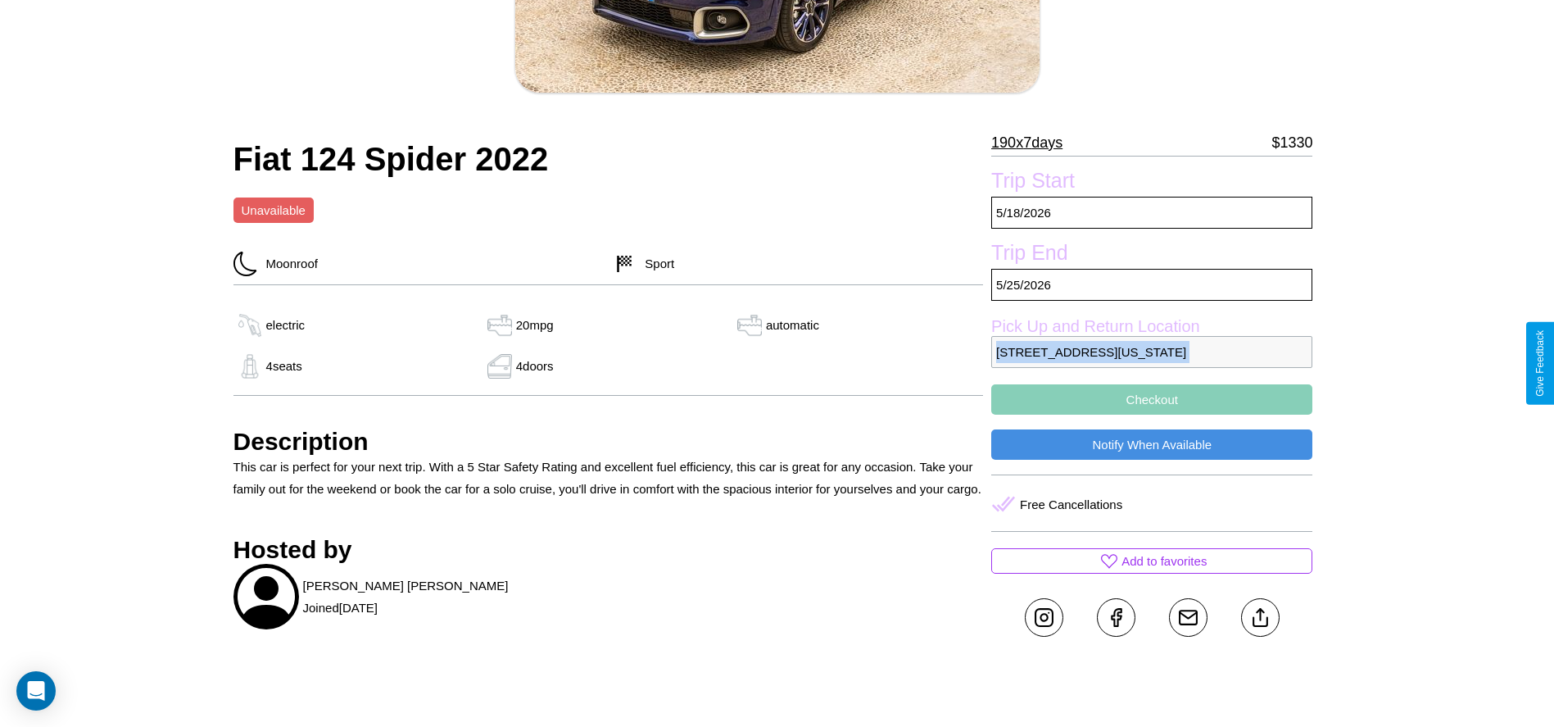
click at [1152, 363] on p "8081 Pine Street Los Angeles California 99496 United States" at bounding box center [1151, 352] width 321 height 32
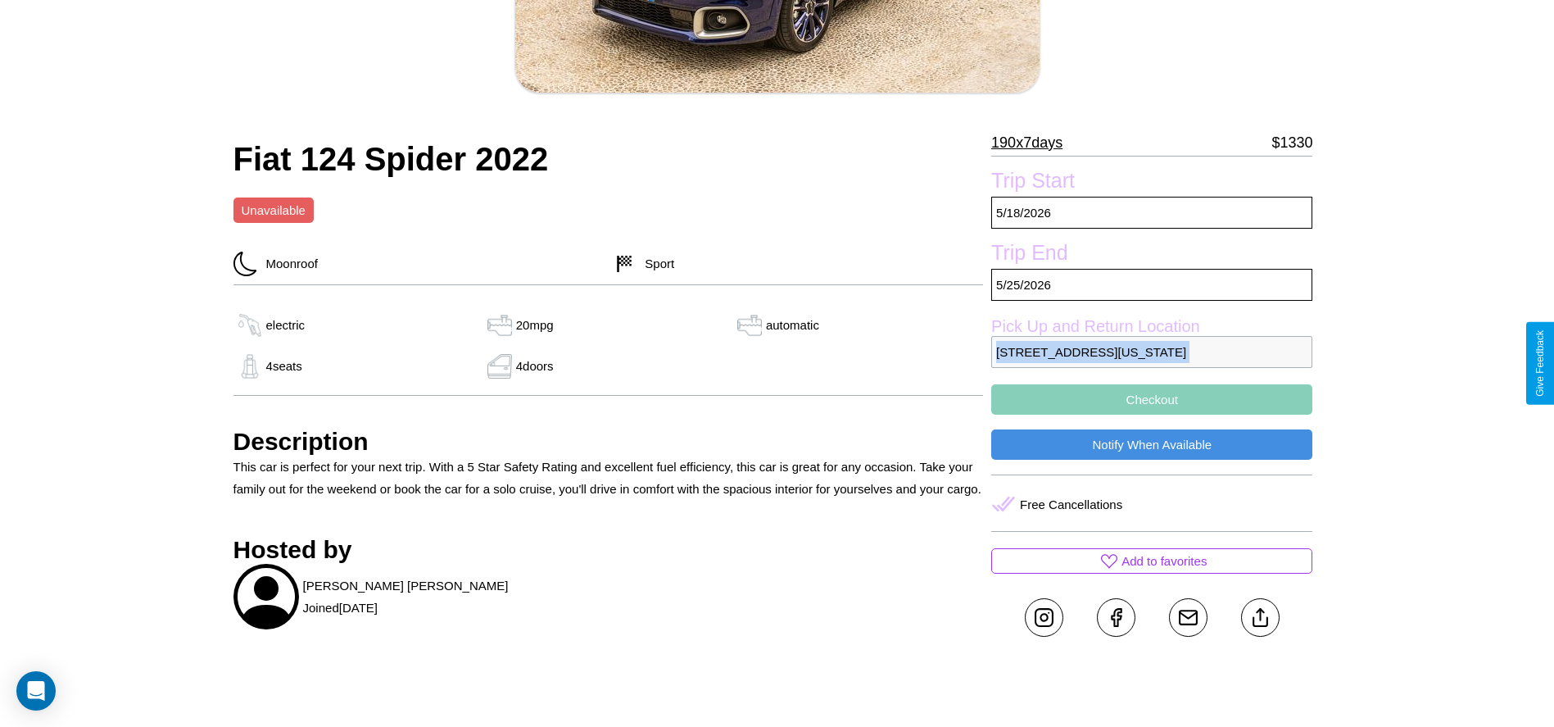
click at [1152, 363] on p "8081 Pine Street Los Angeles California 99496 United States" at bounding box center [1151, 352] width 321 height 32
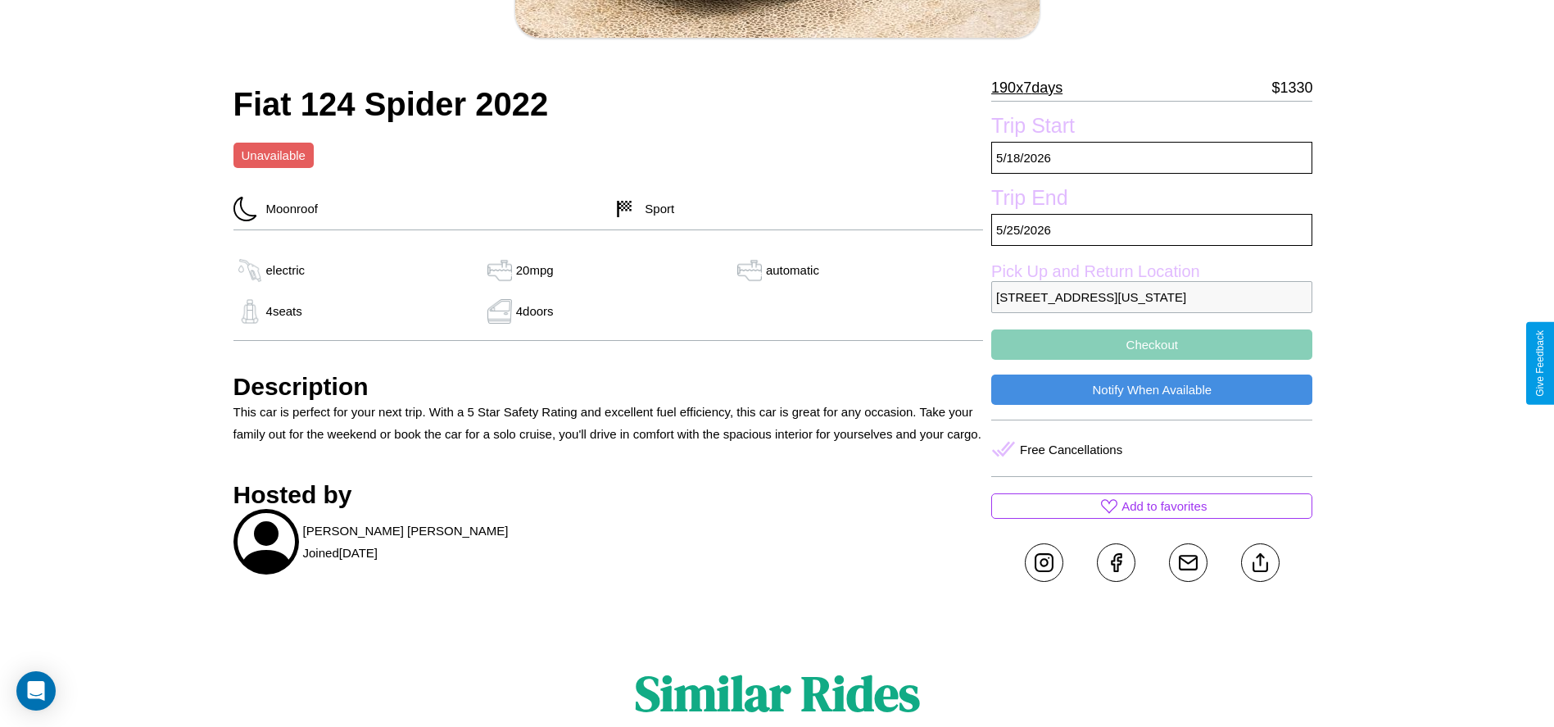
scroll to position [446, 0]
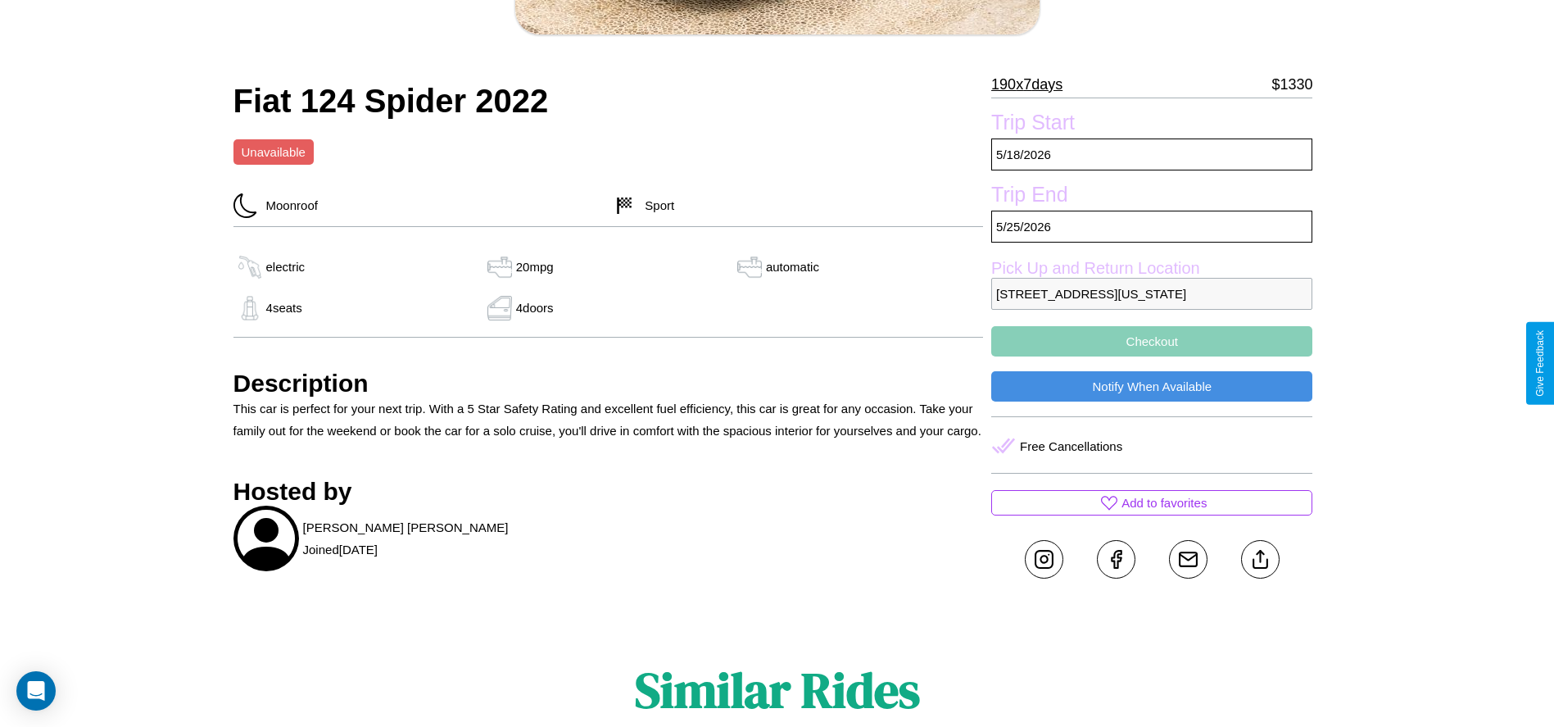
click at [1152, 356] on button "Checkout" at bounding box center [1151, 341] width 321 height 30
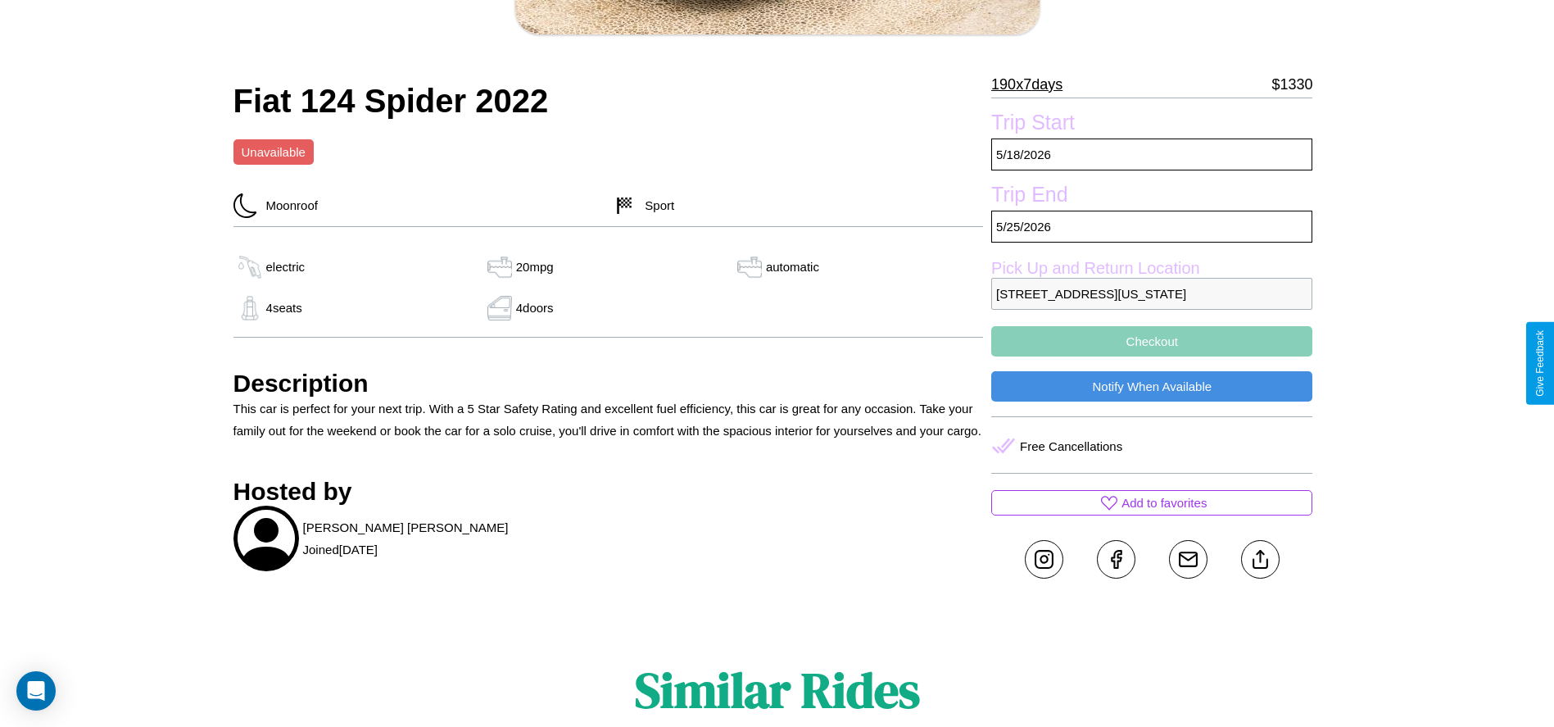
click at [1152, 356] on button "Checkout" at bounding box center [1151, 341] width 321 height 30
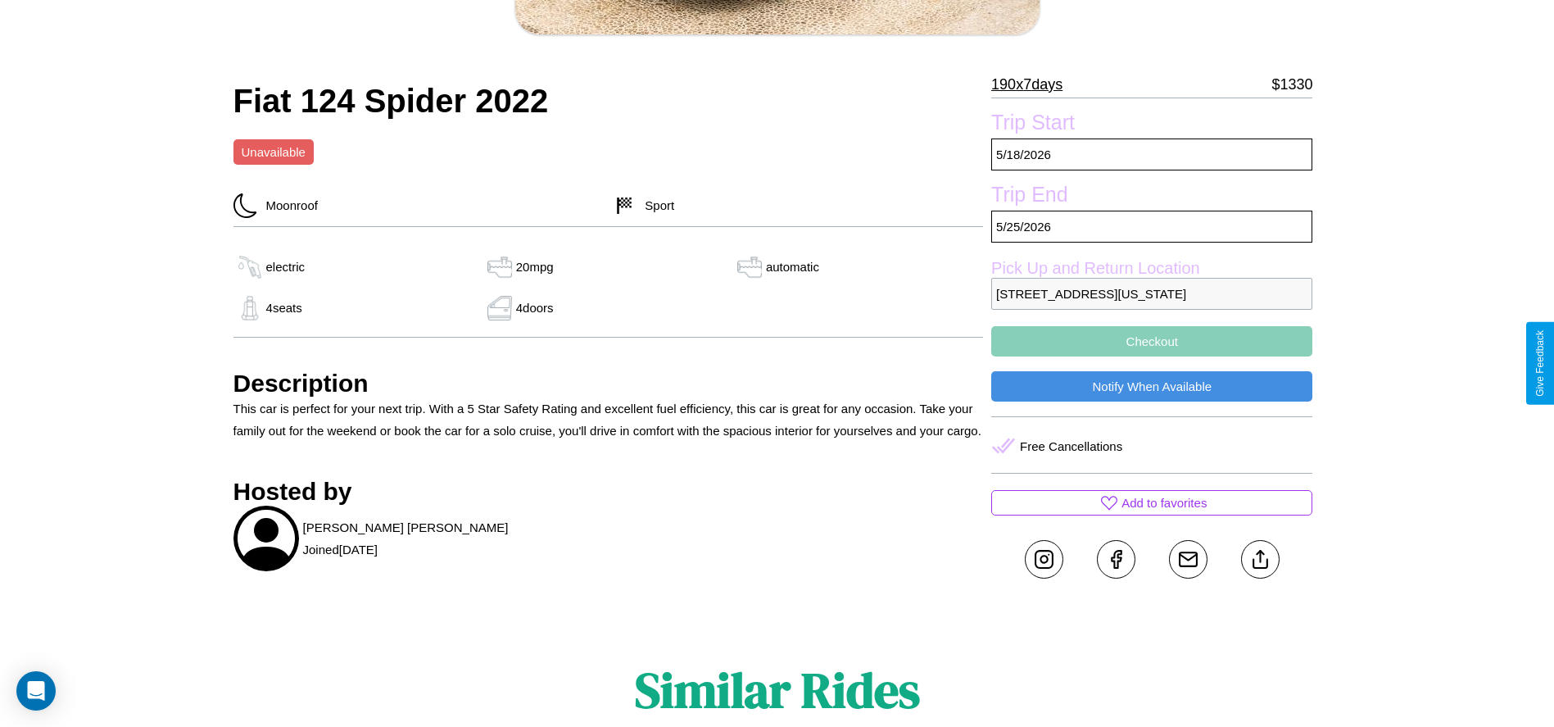
click at [1152, 356] on button "Checkout" at bounding box center [1151, 341] width 321 height 30
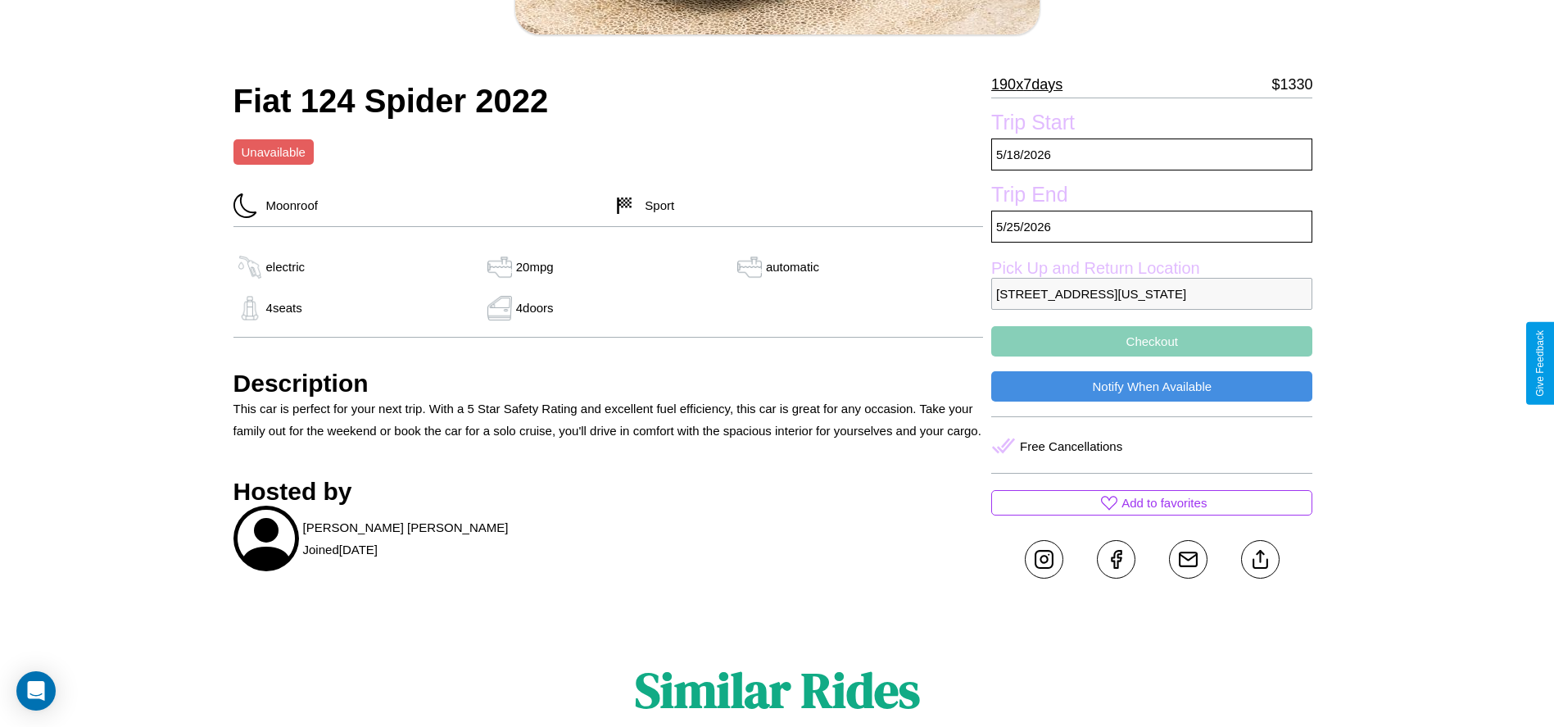
click at [1152, 356] on button "Checkout" at bounding box center [1151, 341] width 321 height 30
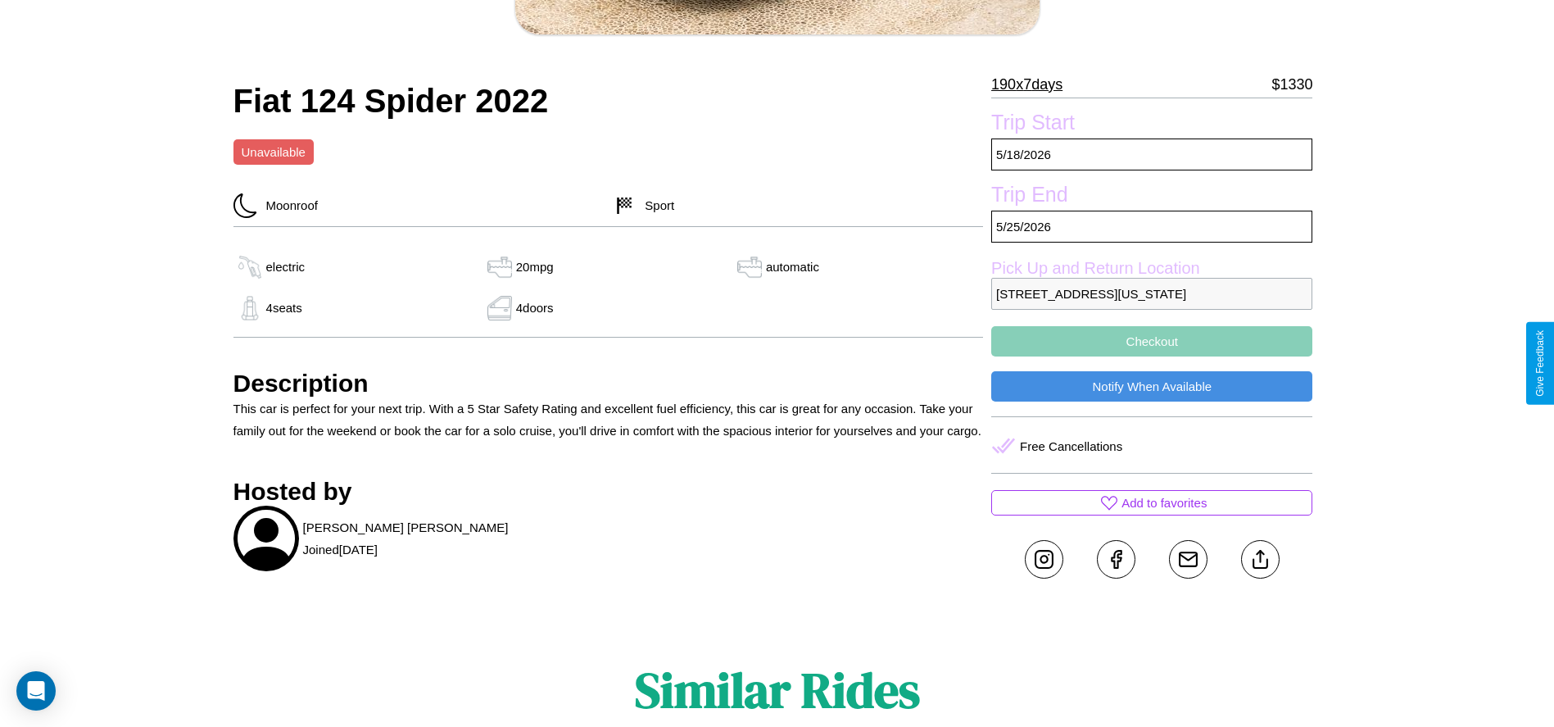
click at [1152, 356] on button "Checkout" at bounding box center [1151, 341] width 321 height 30
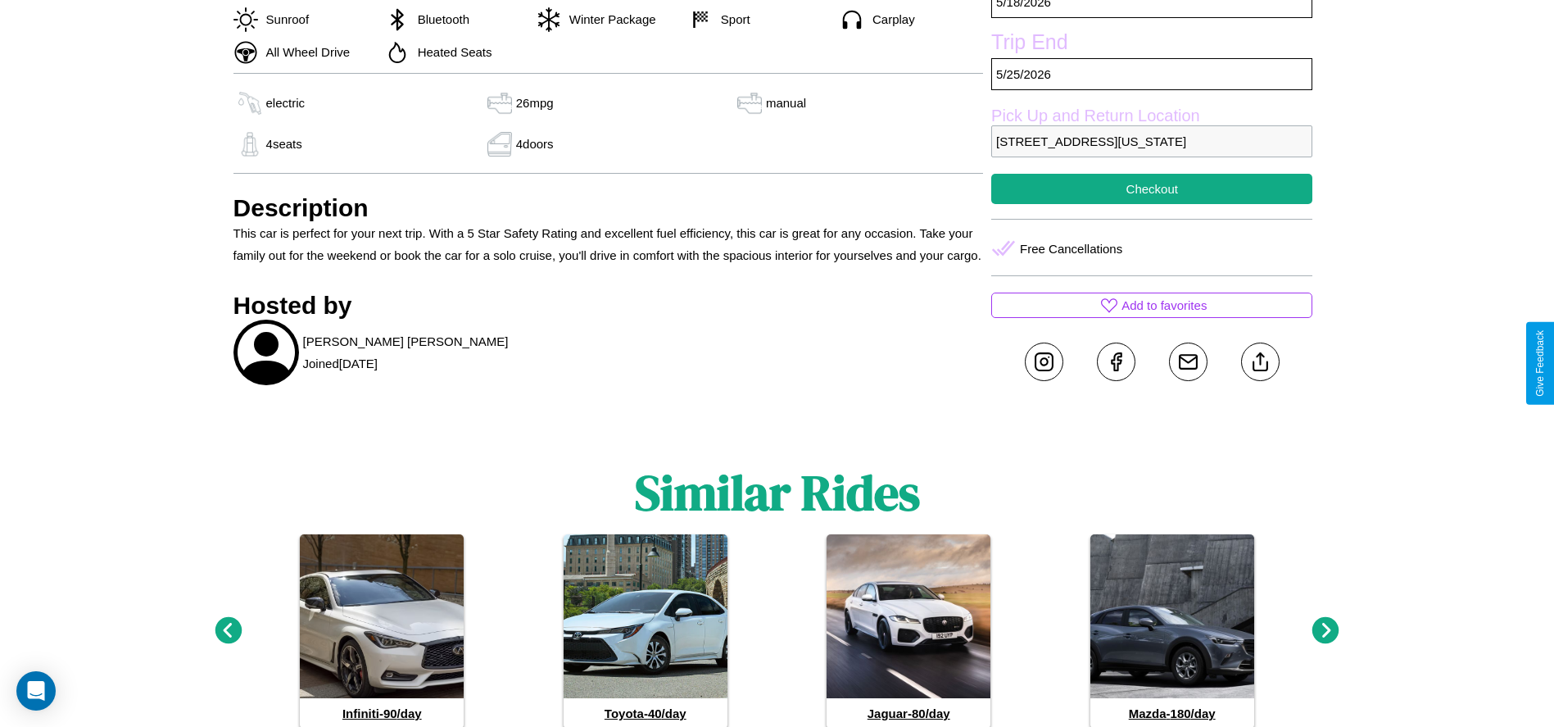
scroll to position [668, 0]
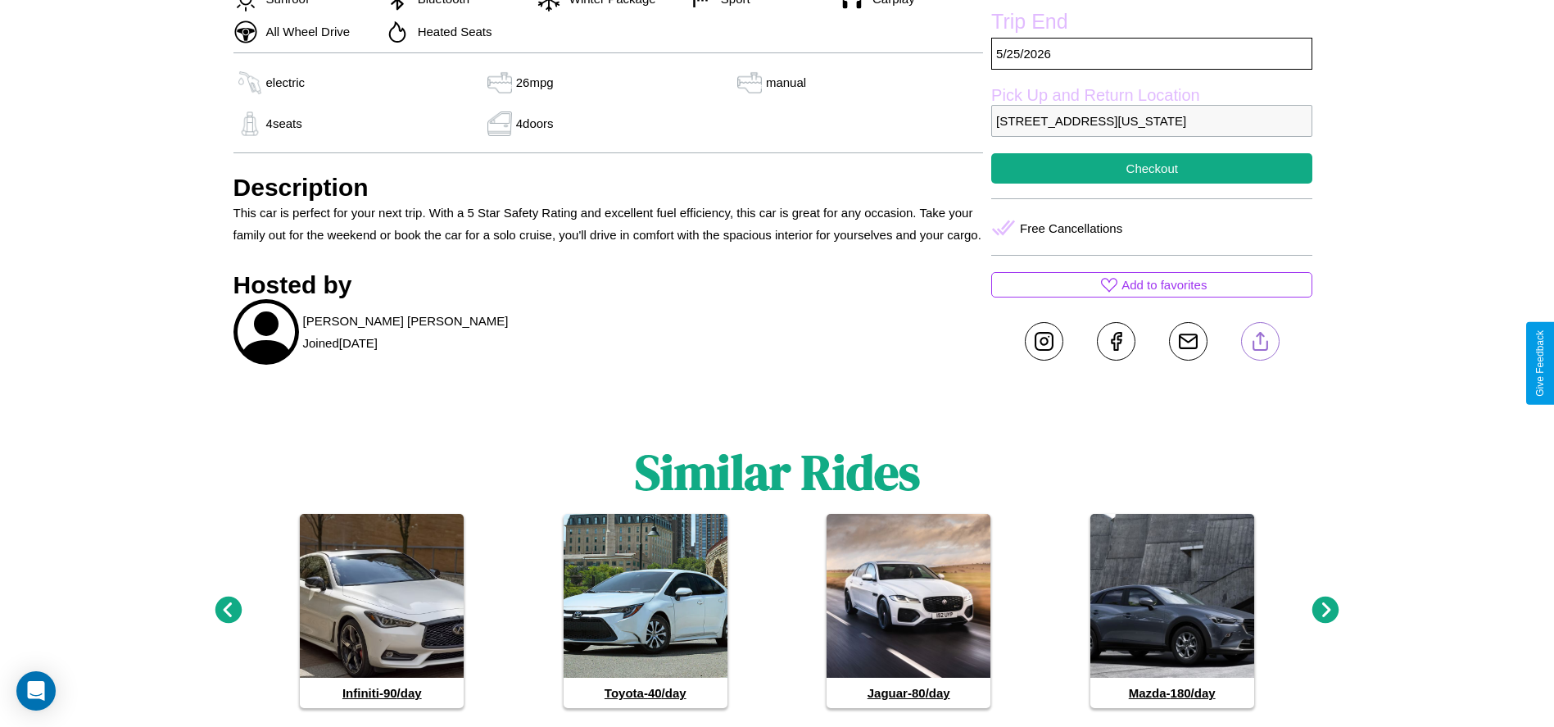
click at [1260, 344] on line at bounding box center [1260, 338] width 0 height 11
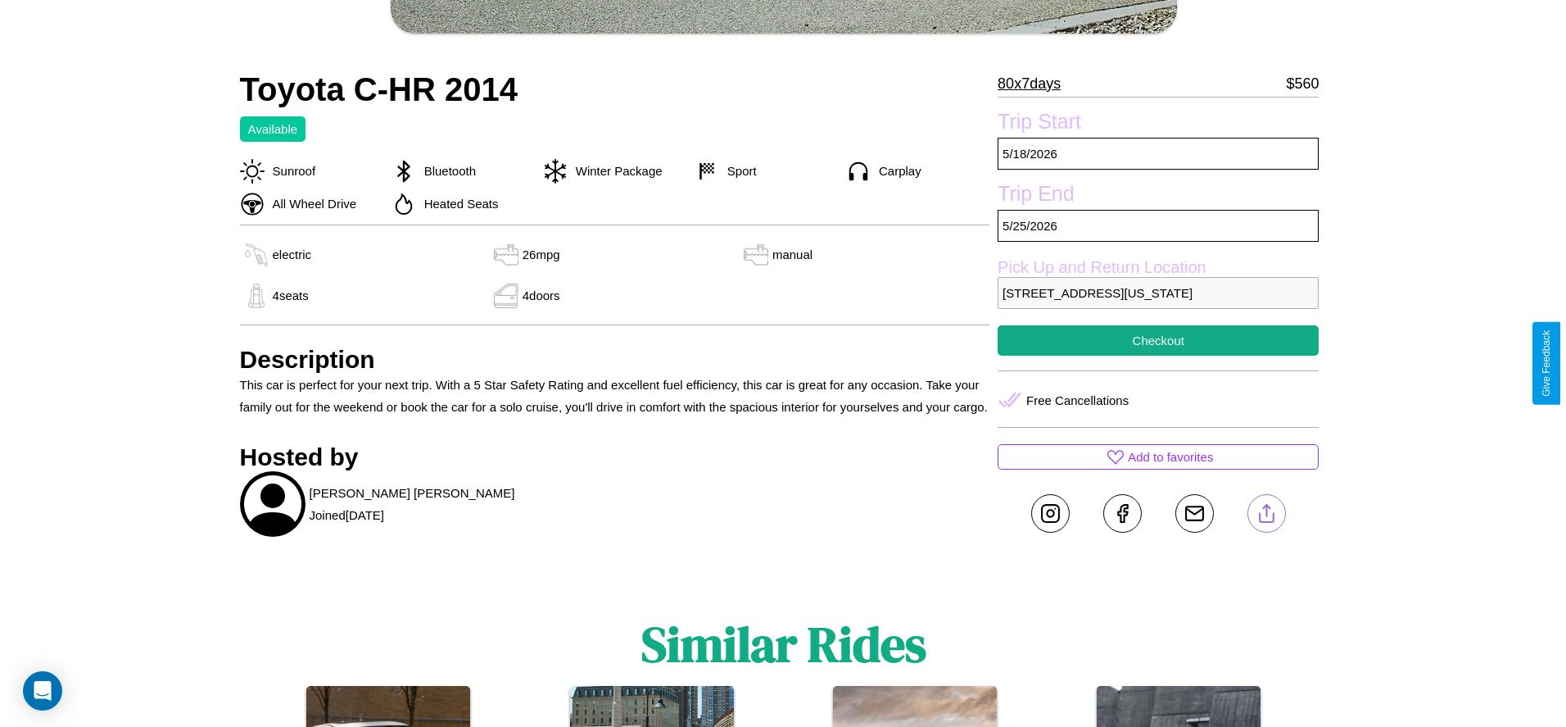
scroll to position [496, 0]
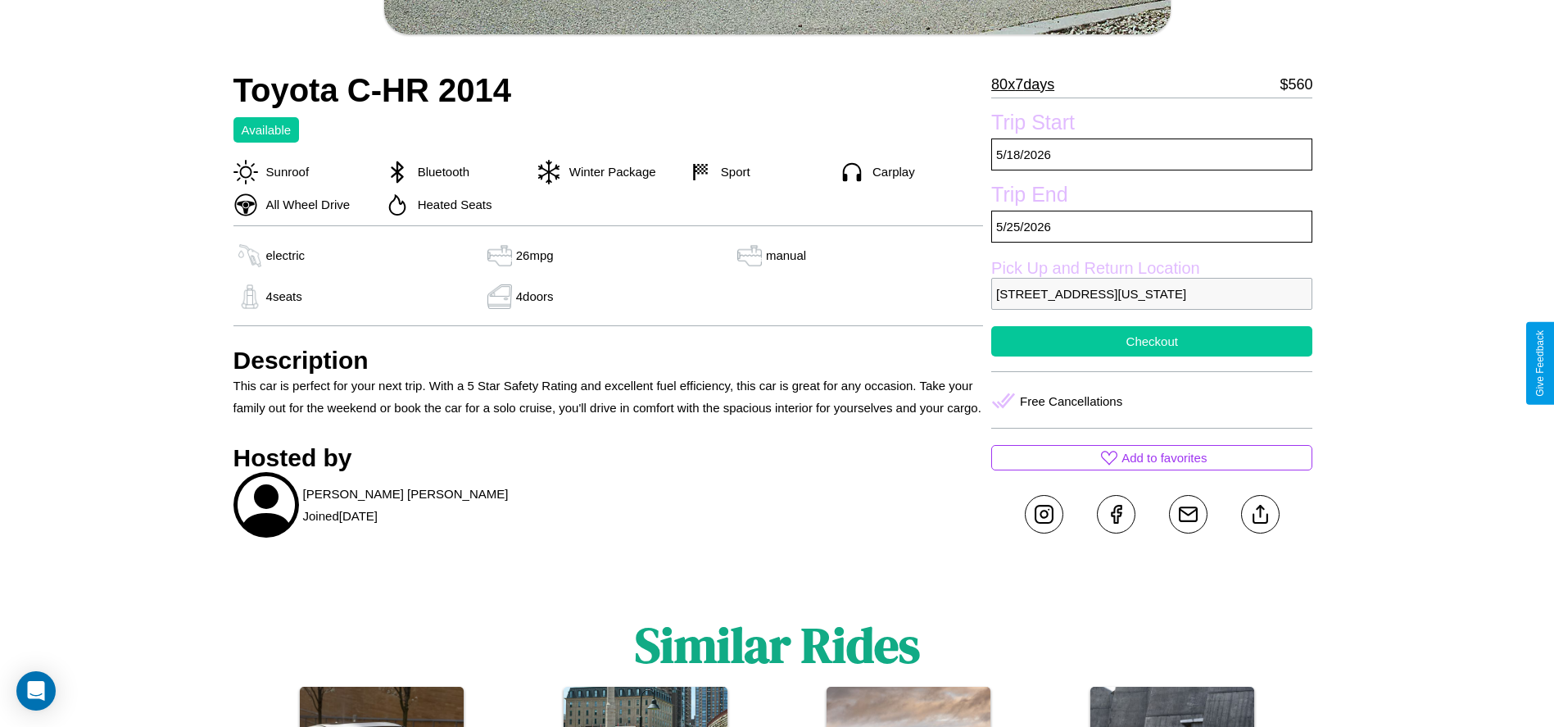
click at [1152, 356] on button "Checkout" at bounding box center [1151, 341] width 321 height 30
